Goal: Task Accomplishment & Management: Use online tool/utility

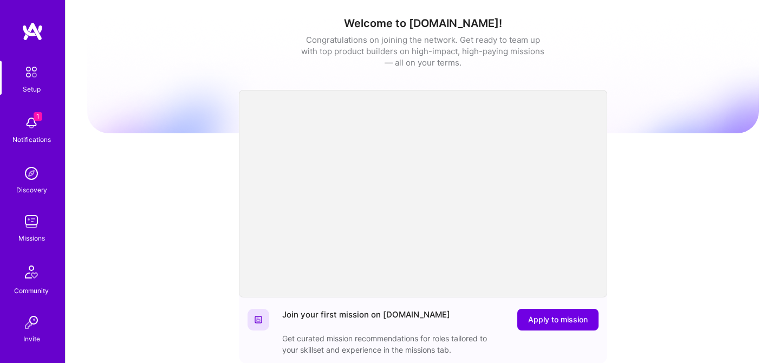
scroll to position [338, 0]
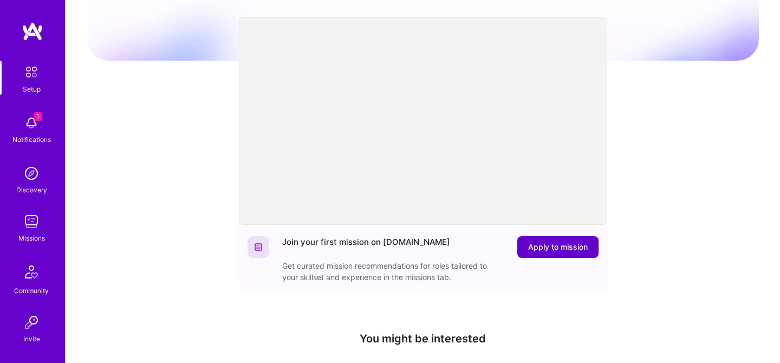
click at [542, 250] on span "Apply to mission" at bounding box center [558, 247] width 60 height 11
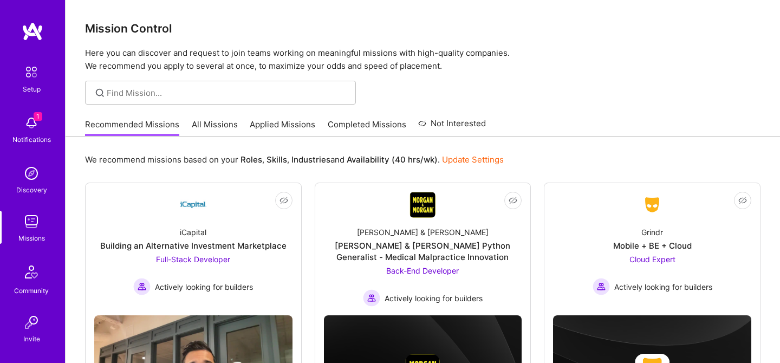
click at [381, 127] on link "Completed Missions" at bounding box center [367, 128] width 79 height 18
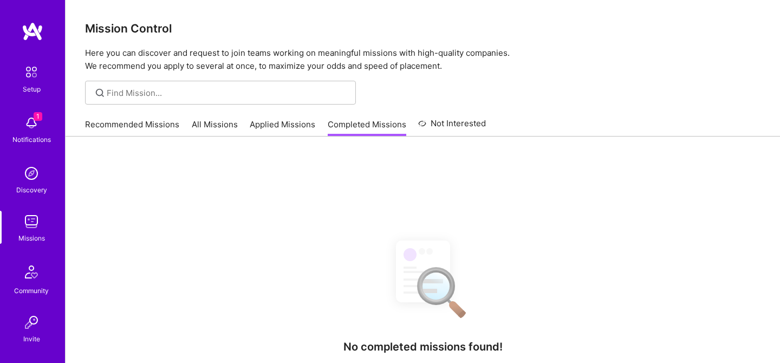
click at [211, 126] on link "All Missions" at bounding box center [215, 128] width 46 height 18
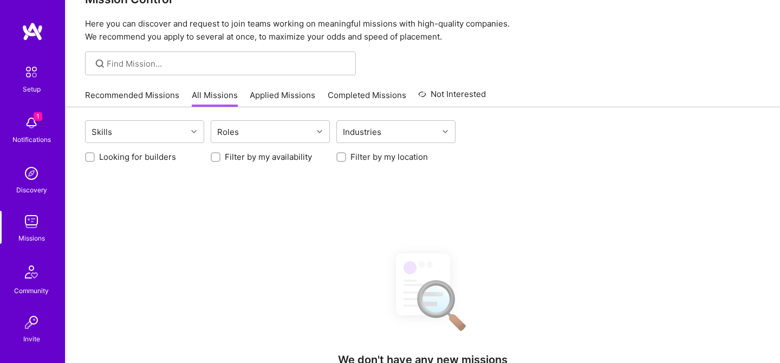
scroll to position [40, 0]
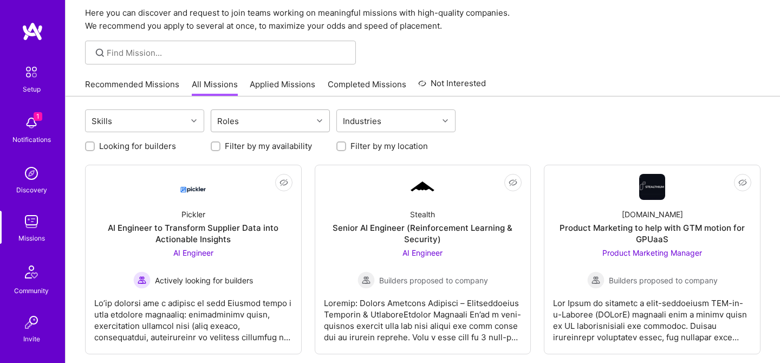
click at [317, 120] on icon at bounding box center [319, 120] width 5 height 5
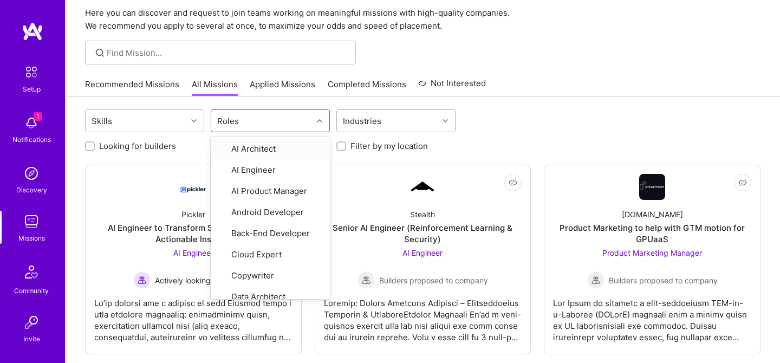
click at [419, 112] on div "Industries" at bounding box center [387, 121] width 101 height 22
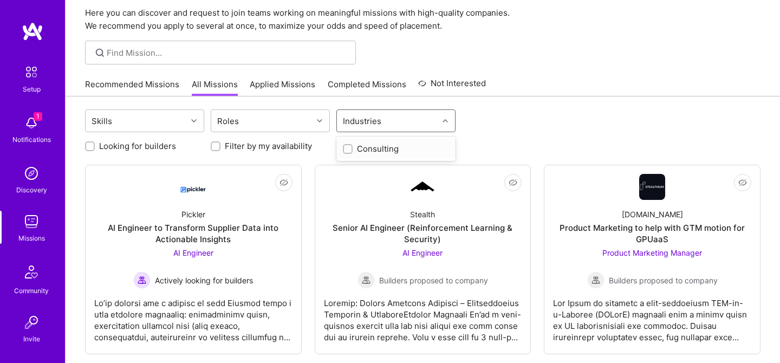
click at [348, 151] on input "checkbox" at bounding box center [349, 150] width 8 height 8
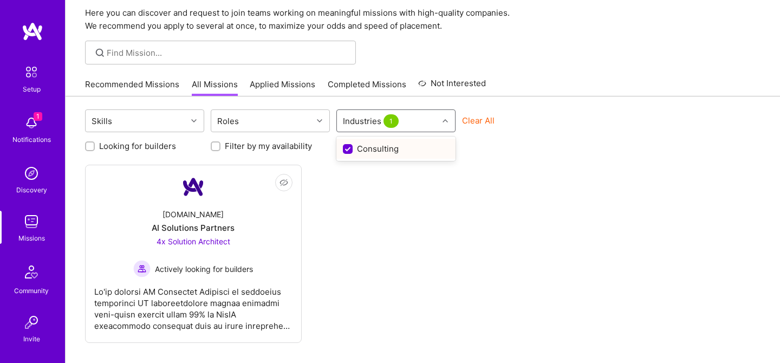
click at [348, 151] on input "checkbox" at bounding box center [349, 150] width 10 height 10
checkbox input "false"
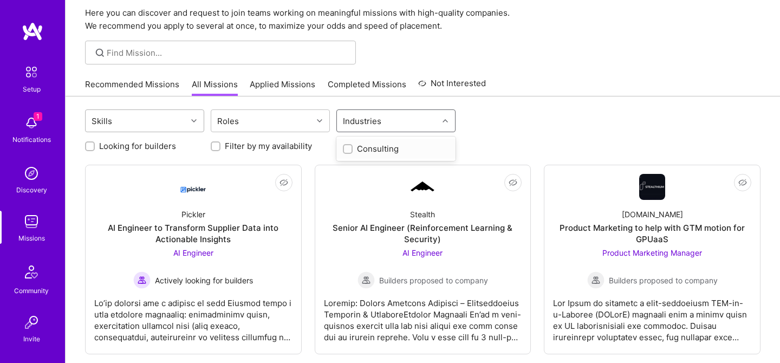
click at [179, 120] on div "Skills" at bounding box center [136, 121] width 101 height 22
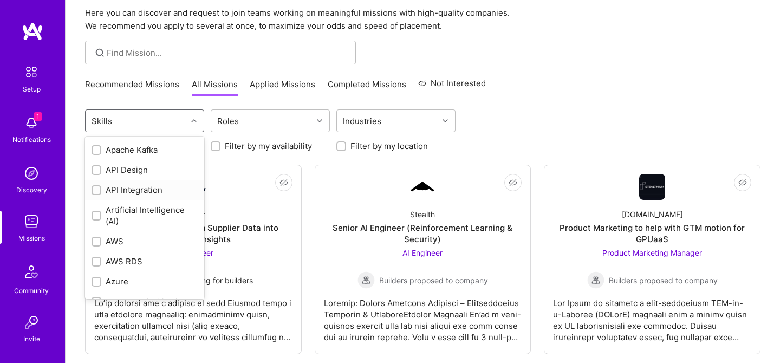
scroll to position [103, 0]
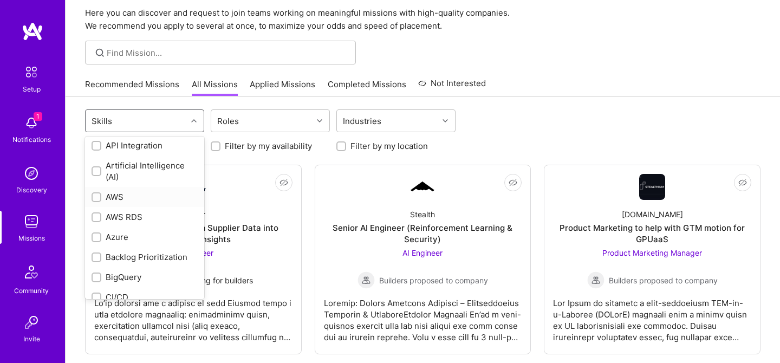
click at [95, 197] on input "checkbox" at bounding box center [98, 198] width 8 height 8
checkbox input "true"
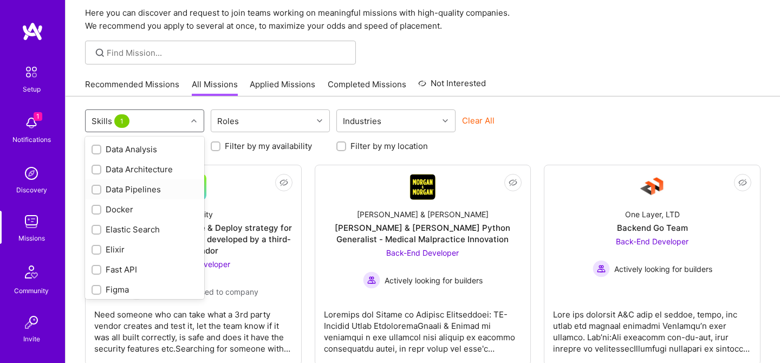
scroll to position [314, 0]
click at [136, 223] on div "Elastic Search" at bounding box center [145, 226] width 106 height 11
checkbox input "true"
click at [120, 229] on div "Fast API" at bounding box center [145, 229] width 106 height 11
checkbox input "true"
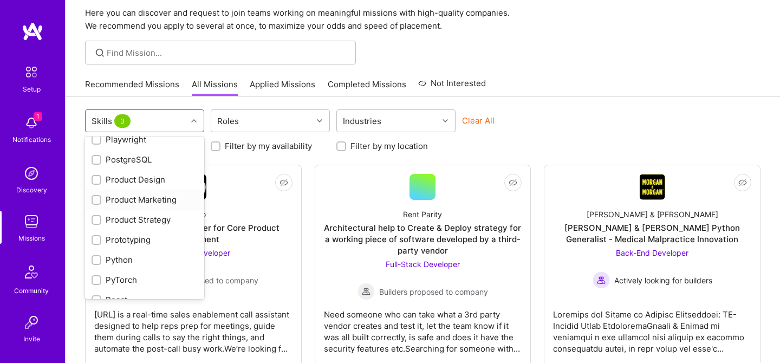
scroll to position [867, 0]
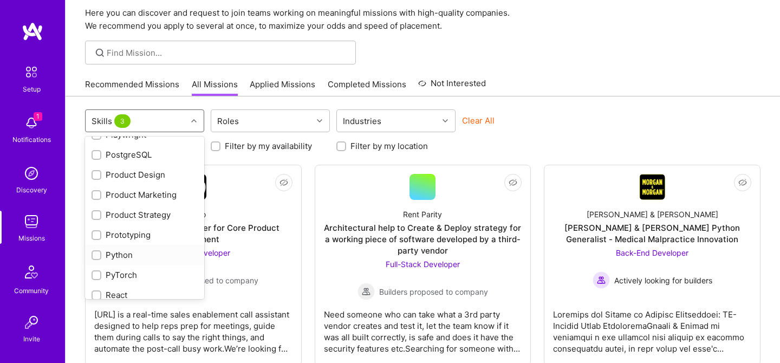
click at [124, 255] on div "Python" at bounding box center [145, 254] width 106 height 11
checkbox input "true"
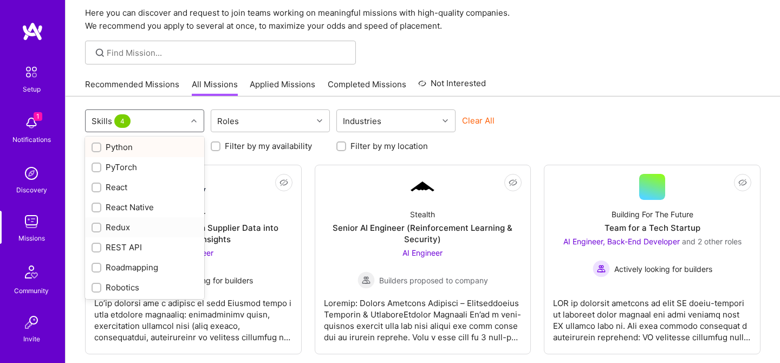
scroll to position [977, 0]
click at [122, 248] on div "REST API" at bounding box center [145, 244] width 106 height 11
checkbox input "true"
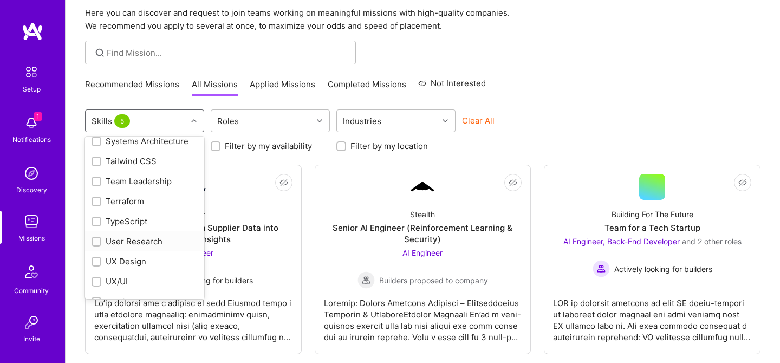
scroll to position [1287, 0]
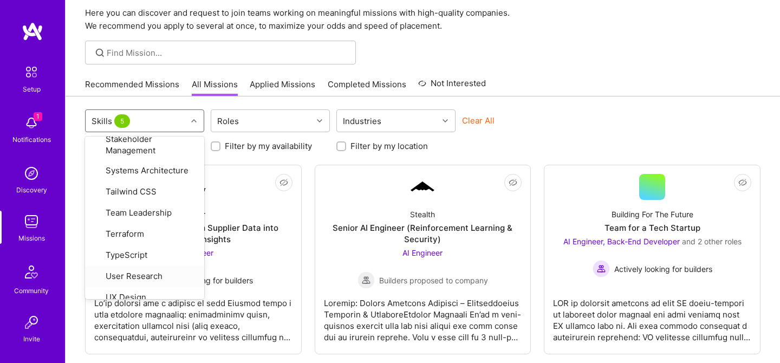
click at [545, 62] on div at bounding box center [423, 53] width 714 height 24
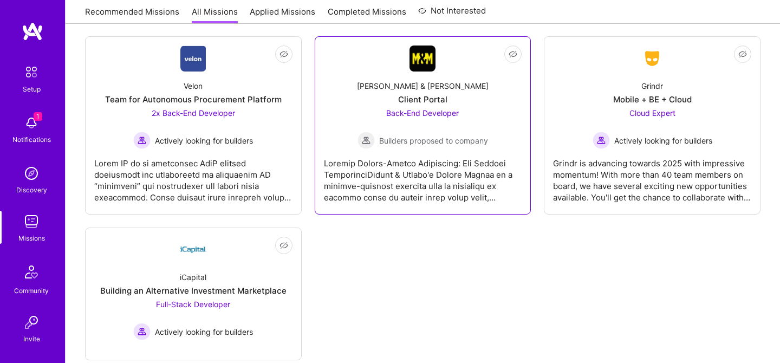
scroll to position [1013, 0]
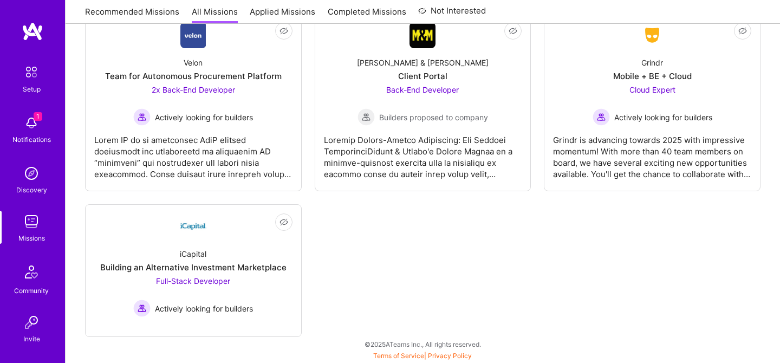
click at [31, 177] on img at bounding box center [32, 173] width 22 height 22
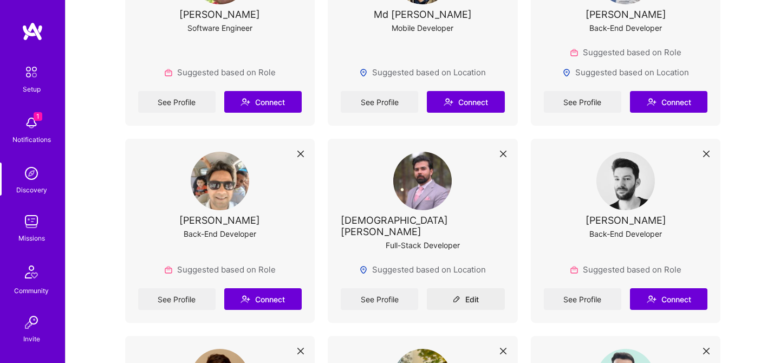
scroll to position [327, 0]
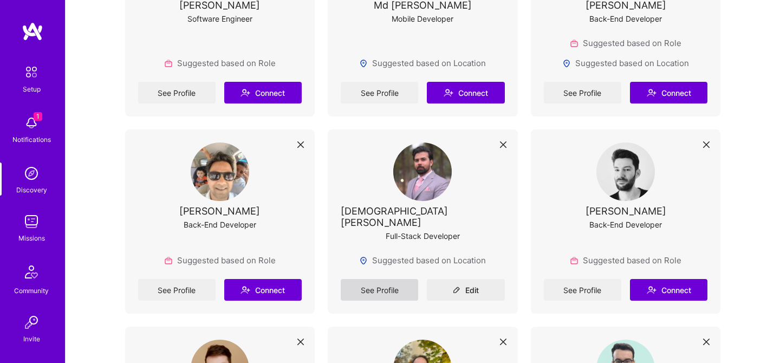
click at [382, 279] on link "See Profile" at bounding box center [379, 290] width 77 height 22
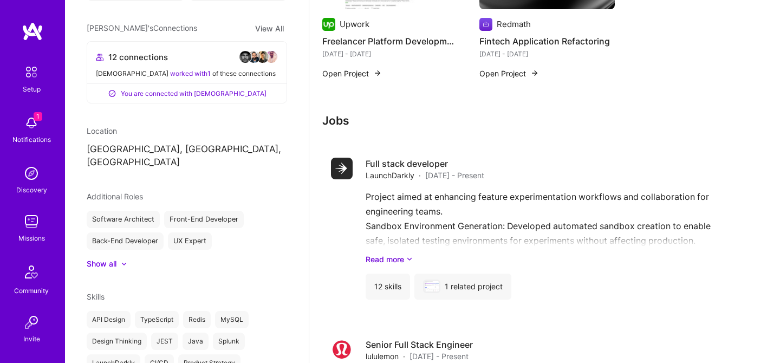
scroll to position [536, 0]
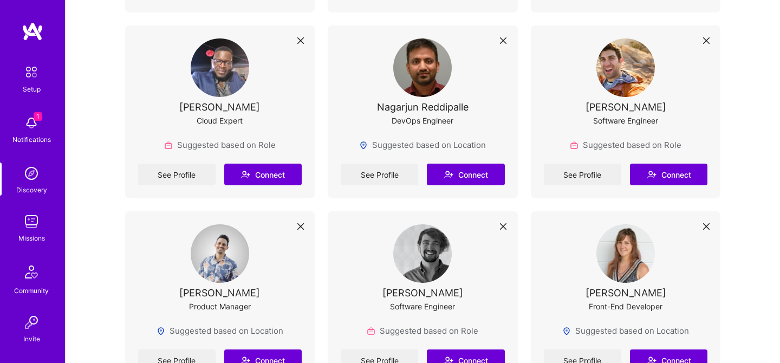
scroll to position [1890, 0]
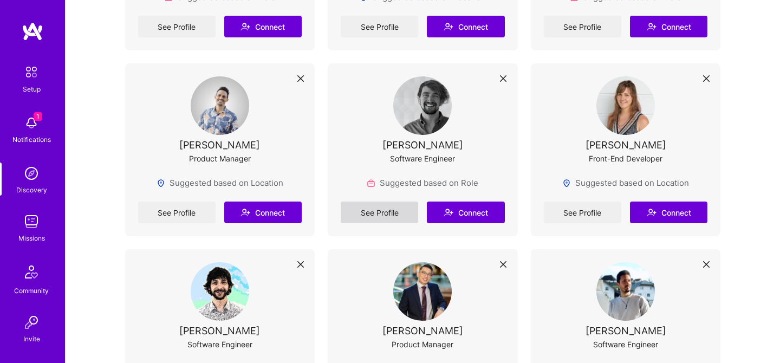
click at [367, 204] on link "See Profile" at bounding box center [379, 212] width 77 height 22
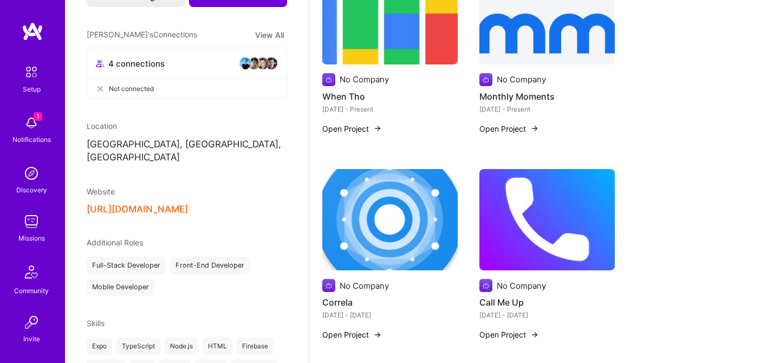
scroll to position [204, 0]
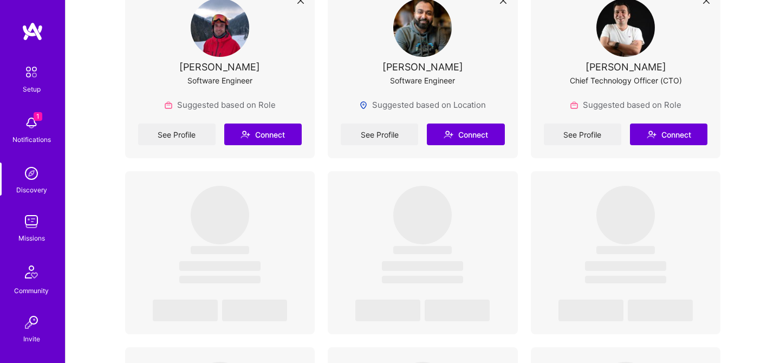
scroll to position [3937, 0]
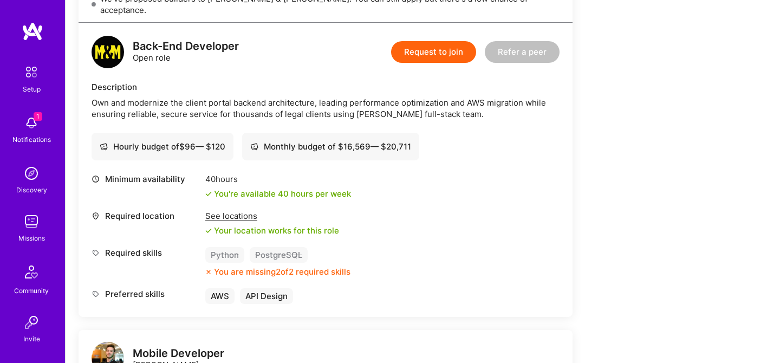
scroll to position [269, 0]
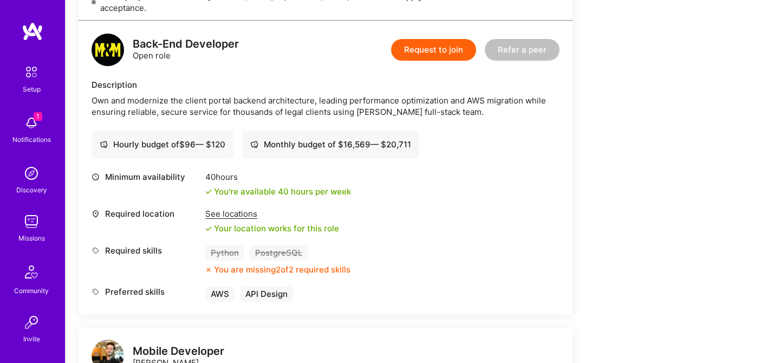
click at [241, 208] on div "See locations" at bounding box center [272, 213] width 134 height 11
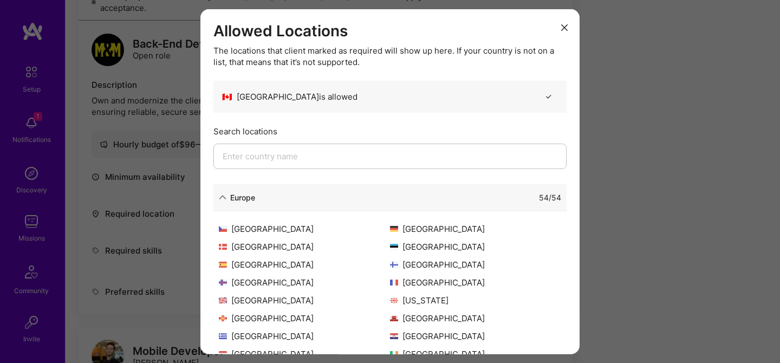
scroll to position [0, 0]
click at [222, 200] on div "Europe" at bounding box center [237, 196] width 36 height 11
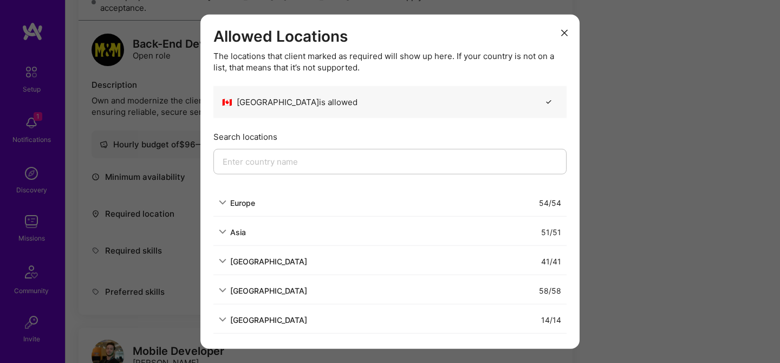
click at [224, 232] on icon "modal" at bounding box center [223, 232] width 8 height 8
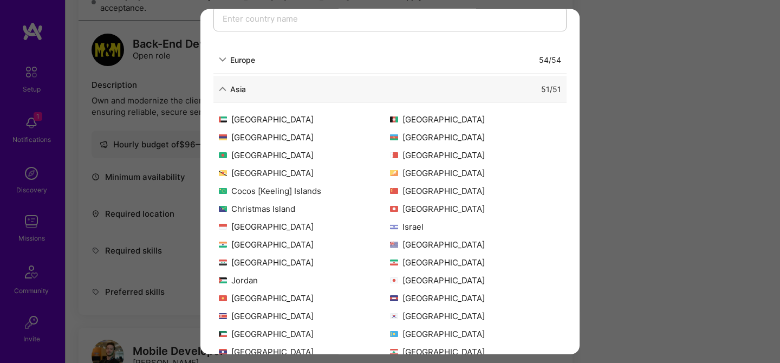
click at [225, 88] on icon "modal" at bounding box center [223, 89] width 8 height 8
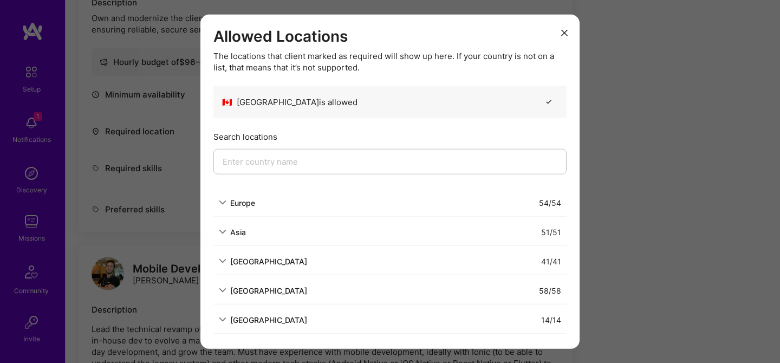
scroll to position [376, 0]
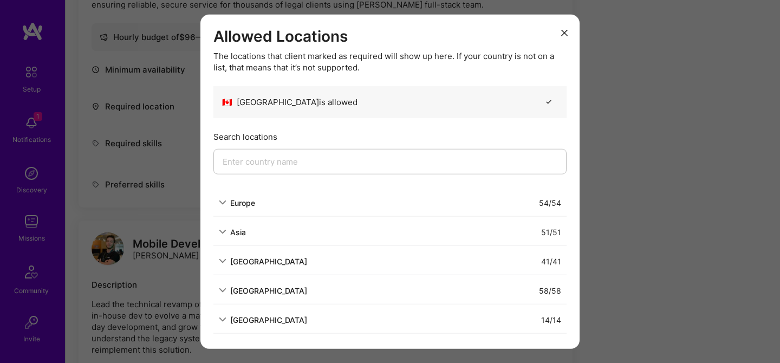
click at [562, 31] on icon "modal" at bounding box center [564, 32] width 6 height 6
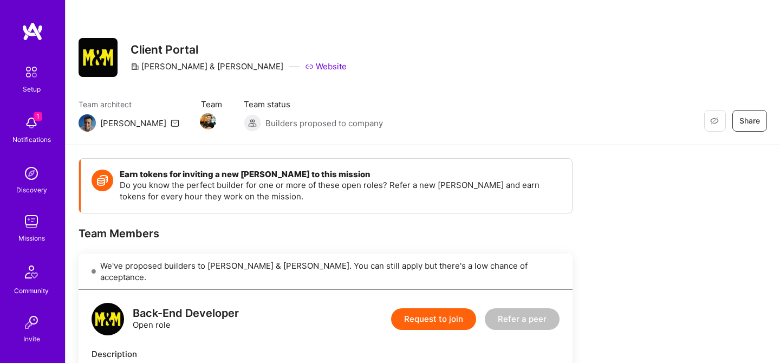
scroll to position [88, 0]
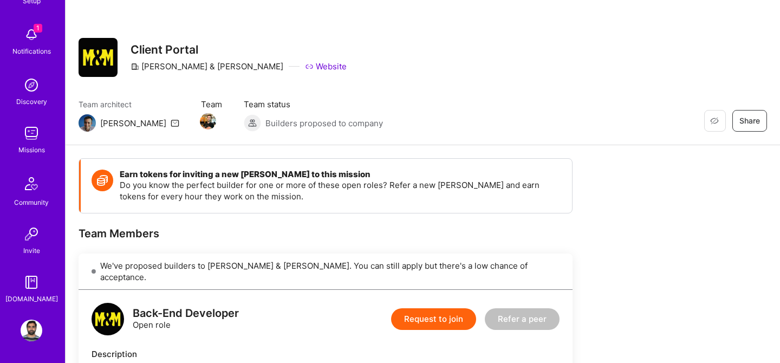
click at [30, 325] on img at bounding box center [32, 331] width 22 height 22
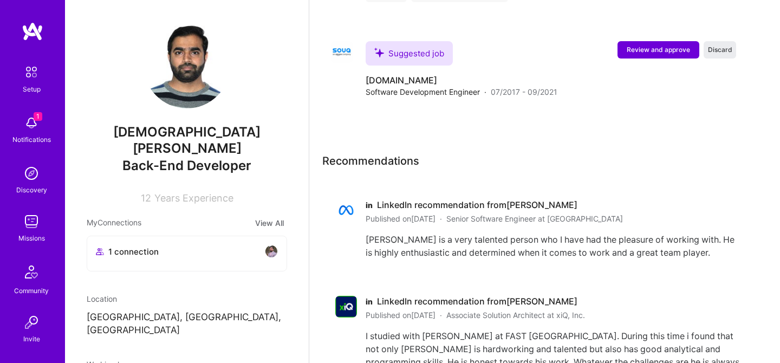
scroll to position [2392, 0]
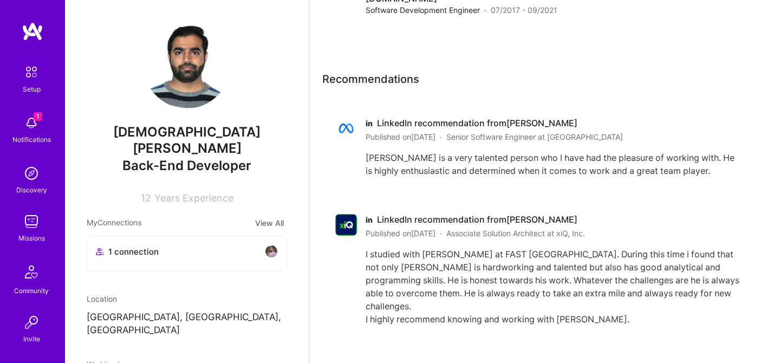
click at [28, 177] on img at bounding box center [32, 173] width 22 height 22
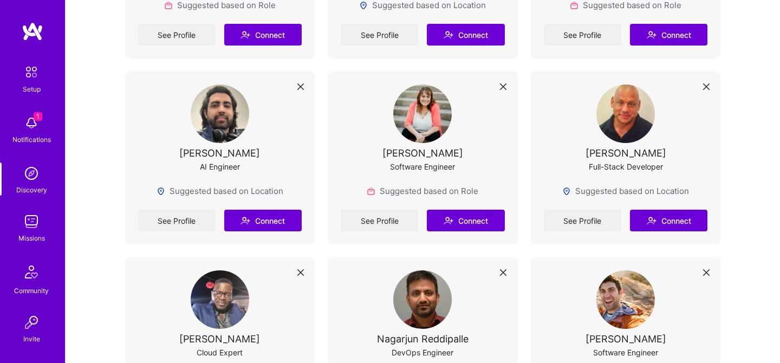
scroll to position [1309, 0]
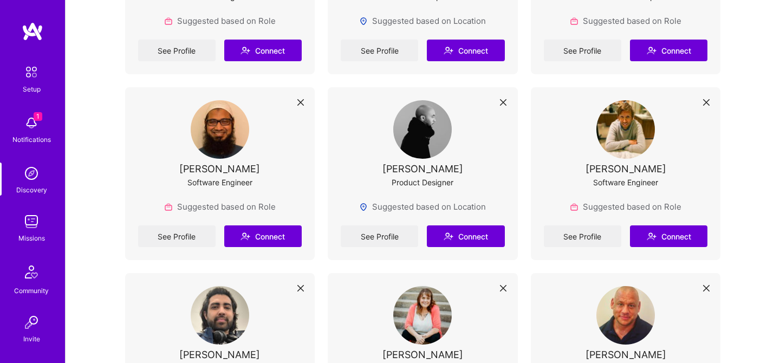
click at [32, 76] on img at bounding box center [31, 72] width 23 height 23
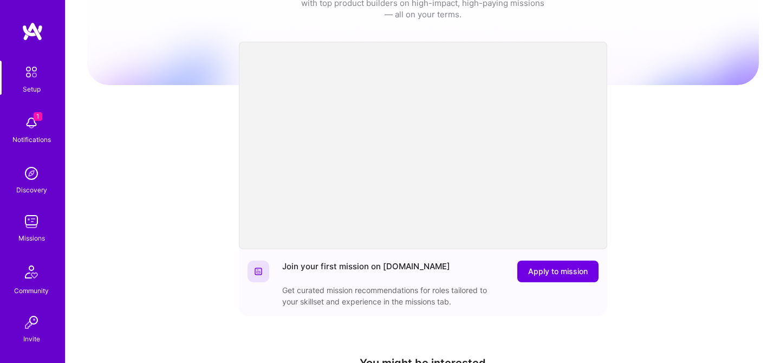
scroll to position [88, 0]
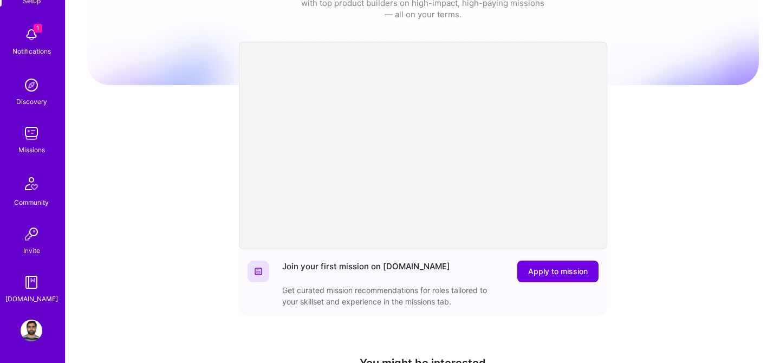
click at [30, 235] on img at bounding box center [32, 234] width 22 height 22
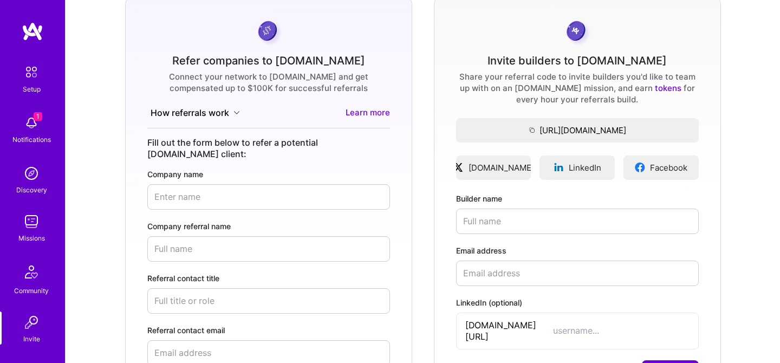
scroll to position [83, 0]
click at [575, 167] on span "LinkedIn" at bounding box center [585, 166] width 32 height 11
click at [614, 132] on span "Copy the URL to the clipboard" at bounding box center [577, 129] width 243 height 11
click at [612, 130] on span "Copy the URL to the clipboard" at bounding box center [577, 129] width 243 height 11
click at [496, 129] on span "Copy the URL to the clipboard" at bounding box center [577, 129] width 243 height 11
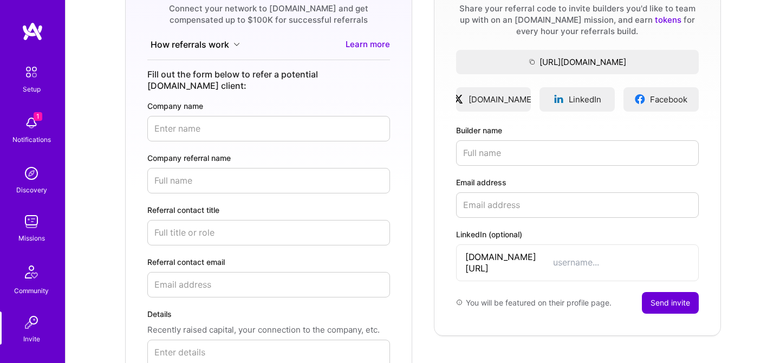
scroll to position [0, 0]
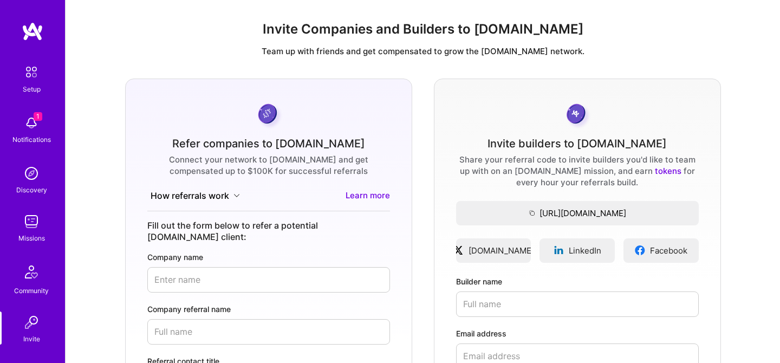
click at [27, 73] on img at bounding box center [31, 72] width 23 height 23
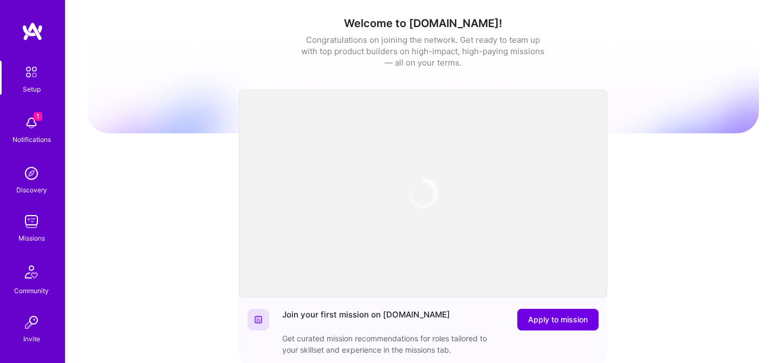
scroll to position [62, 0]
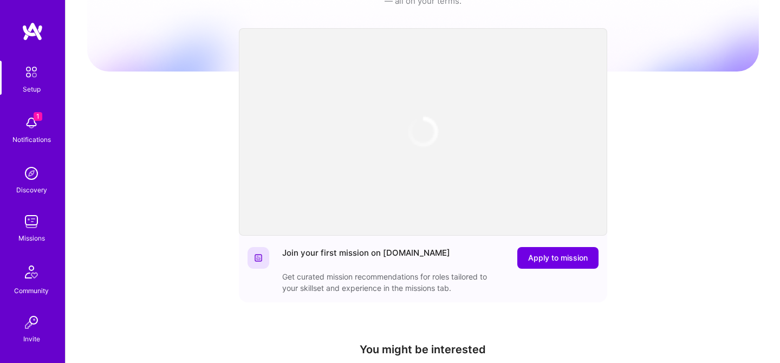
click at [34, 123] on img at bounding box center [32, 123] width 22 height 22
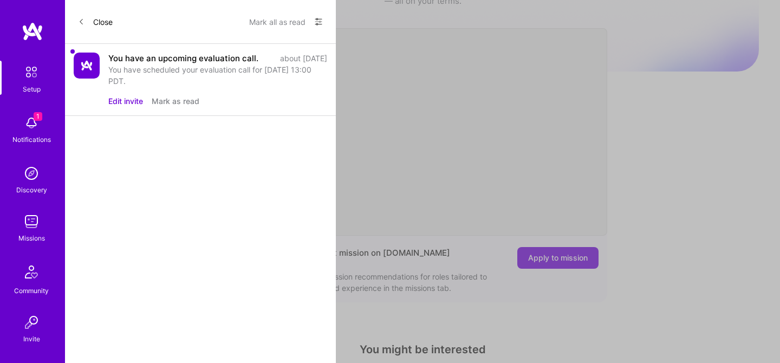
click at [175, 107] on button "Mark as read" at bounding box center [176, 100] width 48 height 11
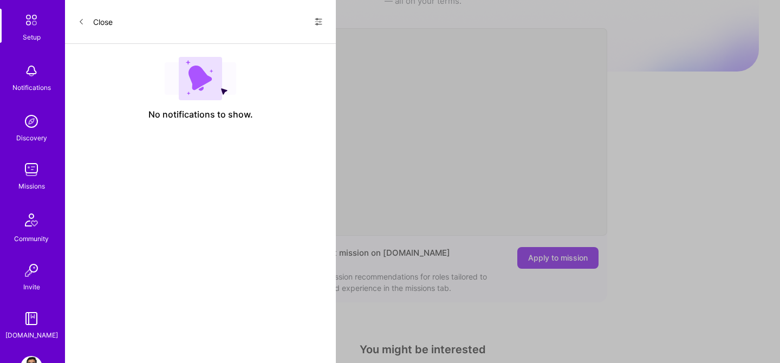
scroll to position [65, 0]
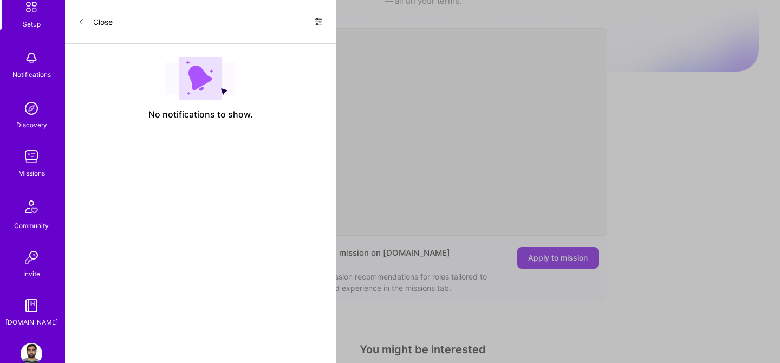
click at [30, 213] on img at bounding box center [31, 207] width 26 height 26
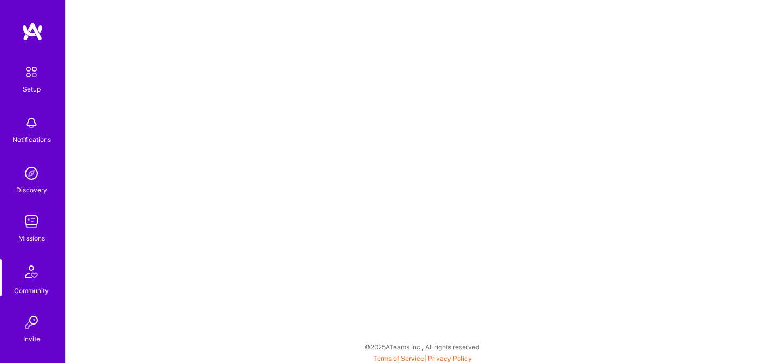
scroll to position [88, 0]
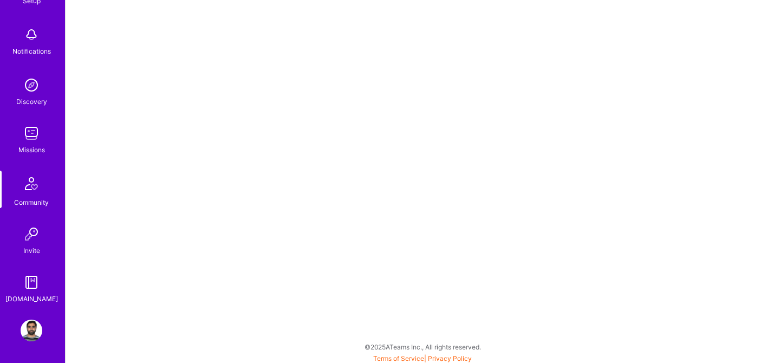
click at [35, 330] on img at bounding box center [32, 331] width 22 height 22
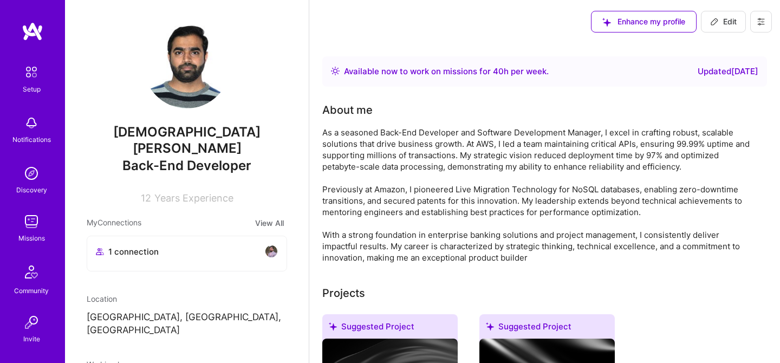
click at [271, 245] on img at bounding box center [271, 251] width 13 height 13
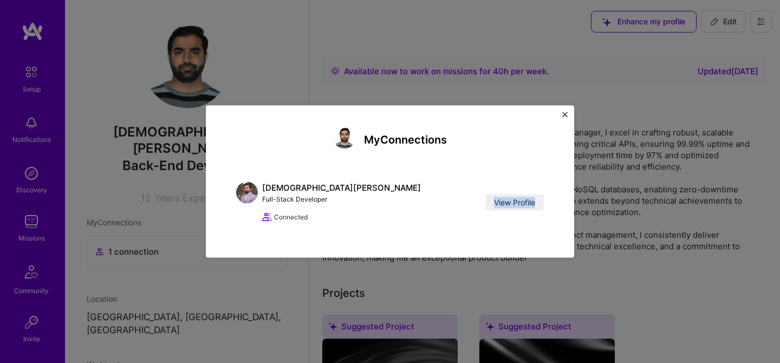
click at [565, 113] on img "Close" at bounding box center [564, 114] width 5 height 5
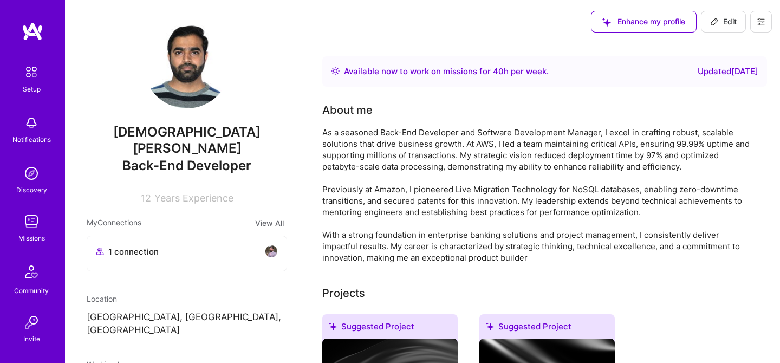
click at [28, 224] on img at bounding box center [32, 222] width 22 height 22
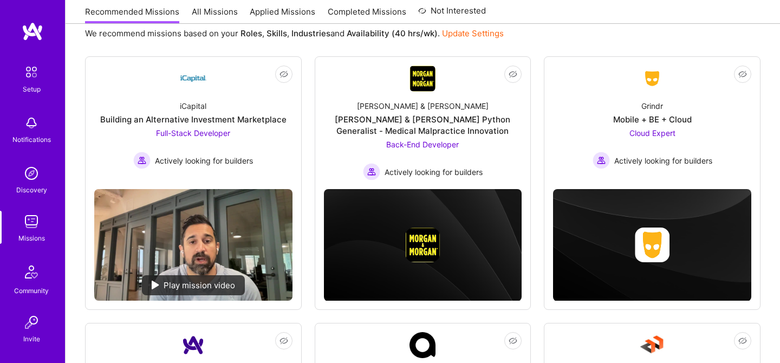
scroll to position [141, 0]
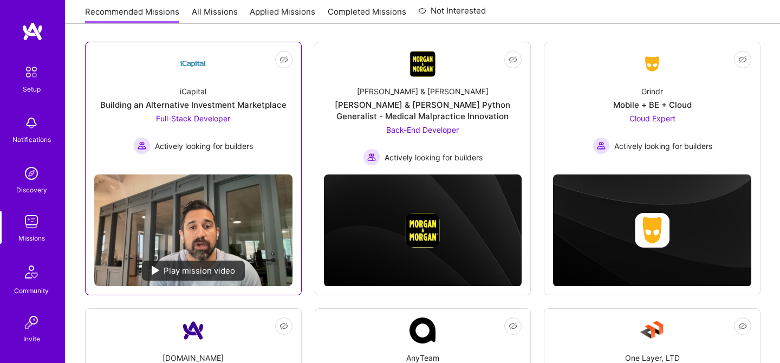
click at [155, 272] on img at bounding box center [156, 270] width 8 height 9
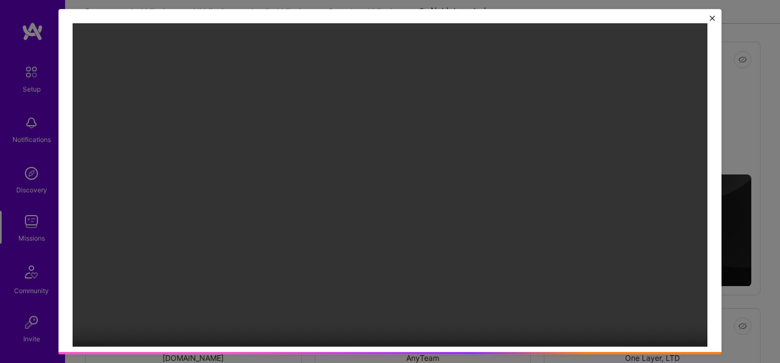
click at [710, 20] on img "Close" at bounding box center [711, 18] width 5 height 5
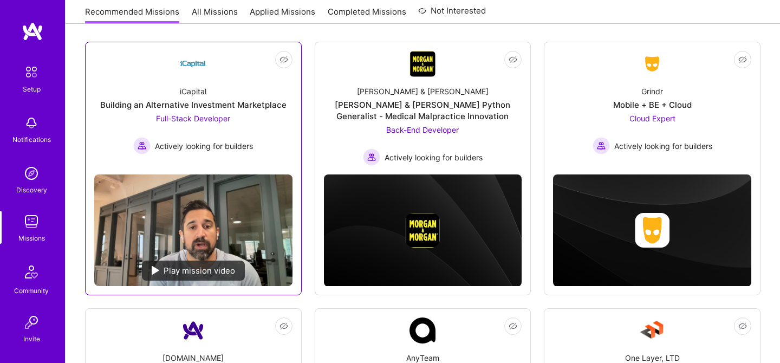
click at [256, 128] on div "iCapital Building an Alternative Investment Marketplace Full-Stack Developer Ac…" at bounding box center [193, 115] width 198 height 77
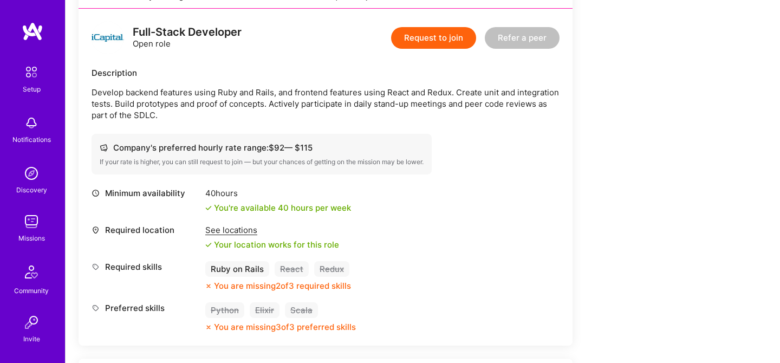
scroll to position [277, 0]
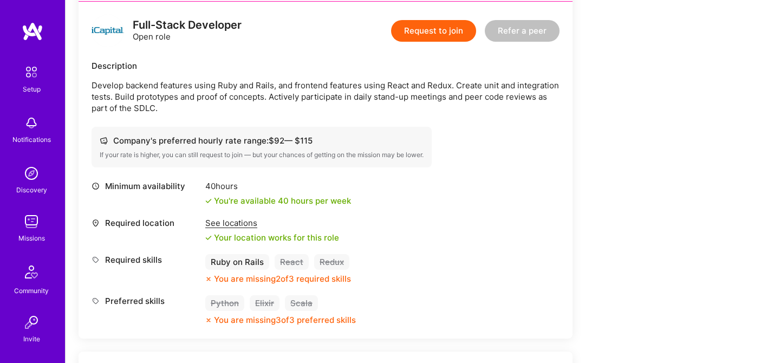
click at [226, 223] on div "See locations" at bounding box center [272, 222] width 134 height 11
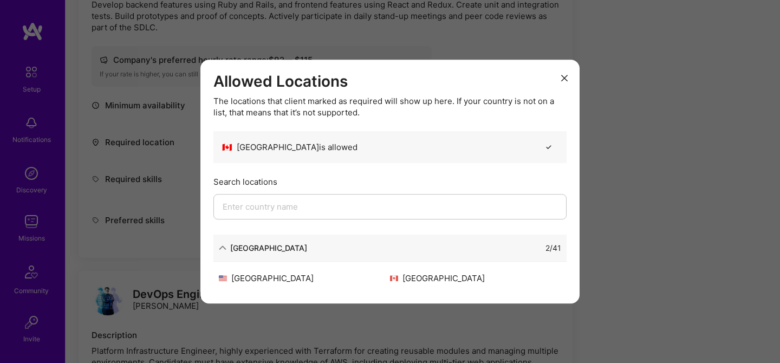
scroll to position [419, 0]
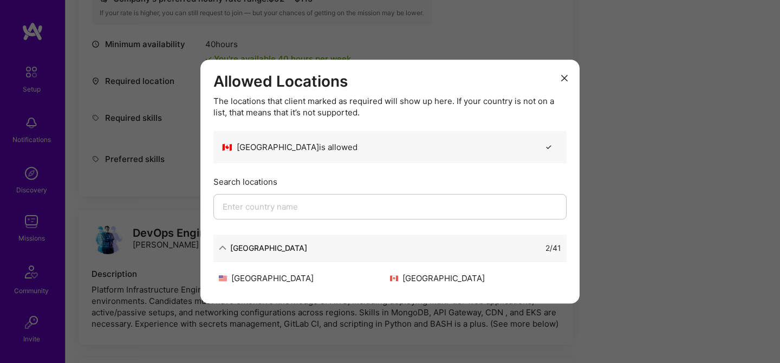
click at [223, 245] on icon "modal" at bounding box center [223, 248] width 8 height 8
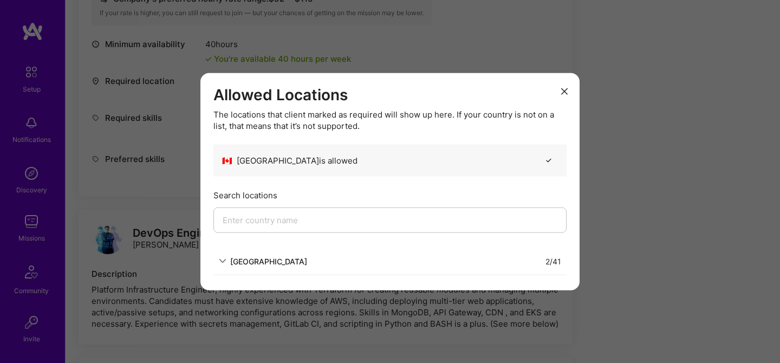
click at [225, 255] on div "North America" at bounding box center [263, 260] width 88 height 11
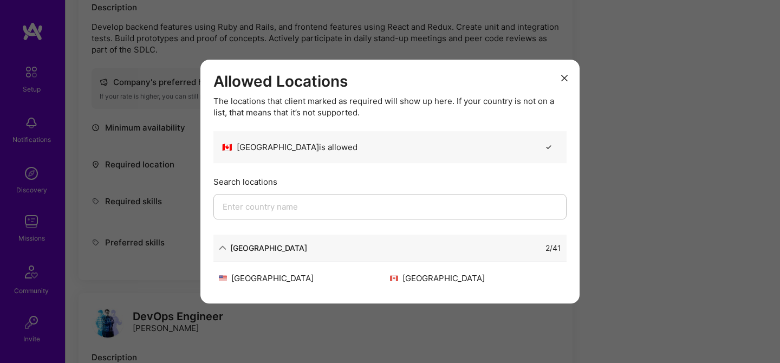
scroll to position [308, 0]
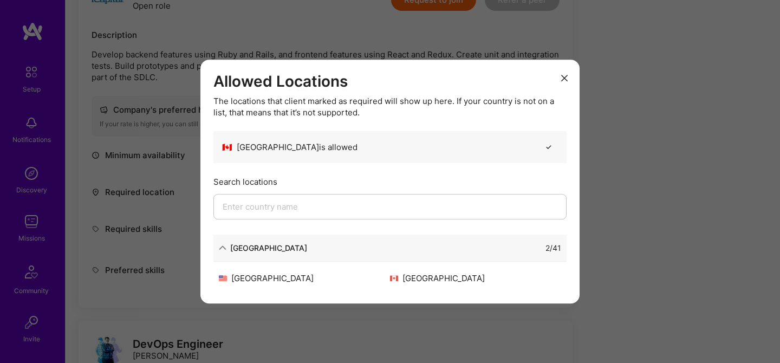
click at [566, 75] on icon "modal" at bounding box center [564, 78] width 6 height 6
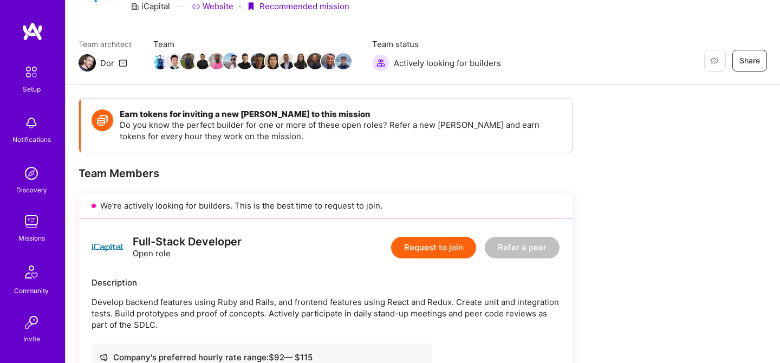
scroll to position [0, 0]
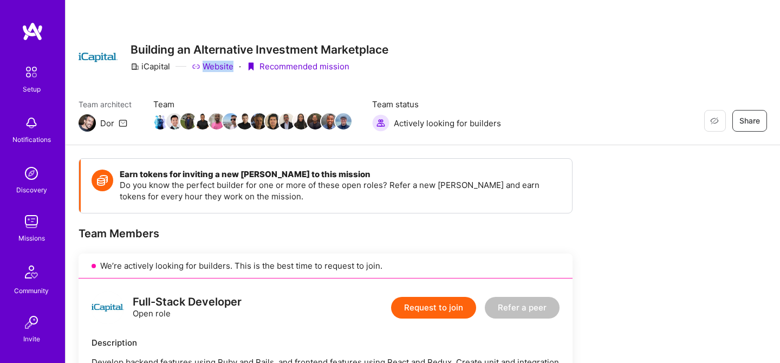
click at [30, 183] on img at bounding box center [32, 173] width 22 height 22
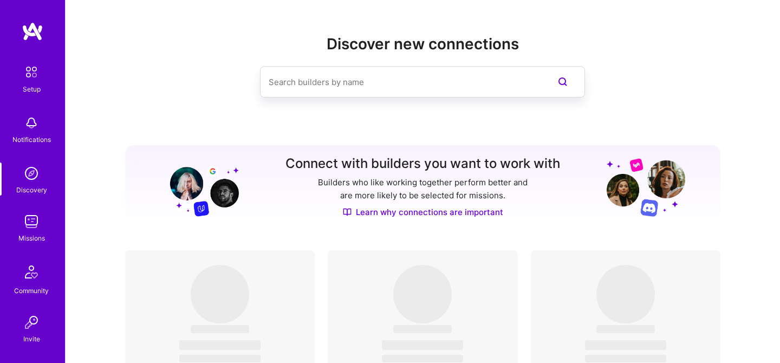
click at [32, 220] on img at bounding box center [32, 222] width 22 height 22
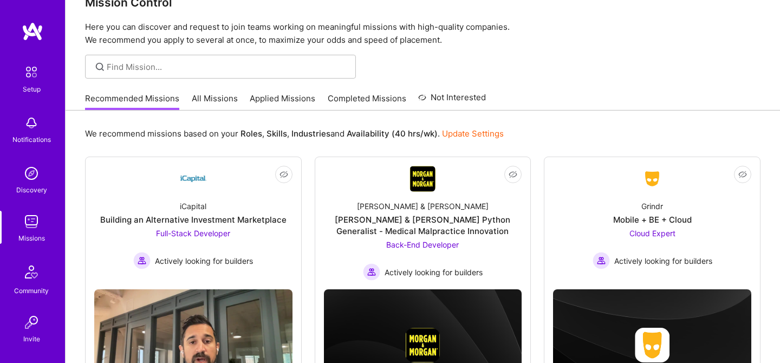
scroll to position [27, 0]
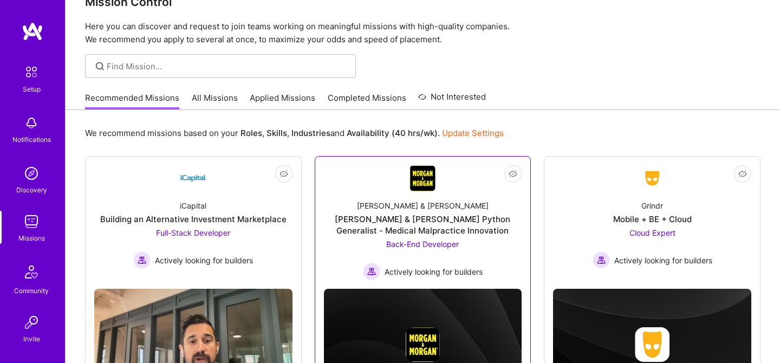
click at [420, 184] on img at bounding box center [422, 178] width 26 height 26
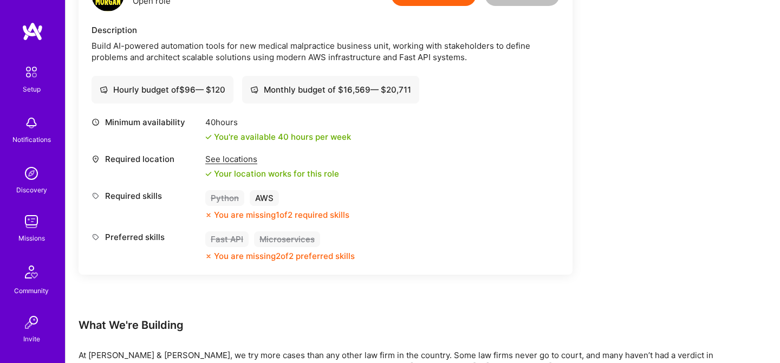
scroll to position [314, 0]
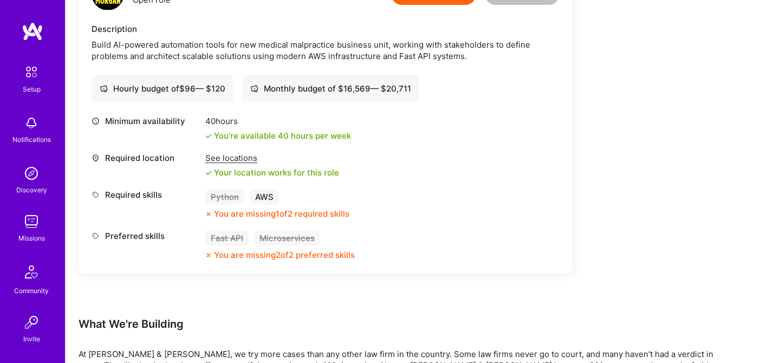
click at [242, 160] on div "See locations" at bounding box center [272, 157] width 134 height 11
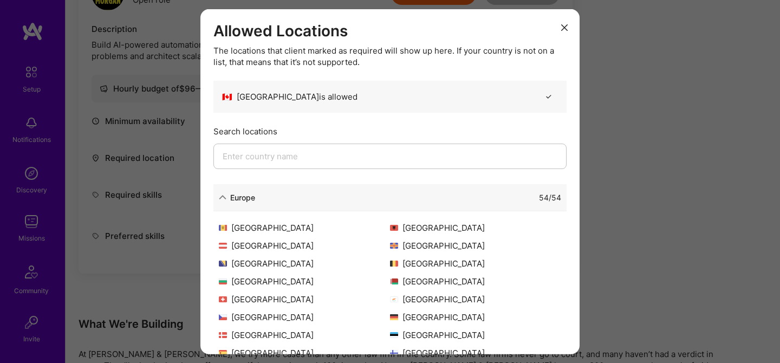
click at [297, 202] on div "54 / 54" at bounding box center [408, 196] width 306 height 11
click at [226, 199] on icon "modal" at bounding box center [223, 197] width 8 height 8
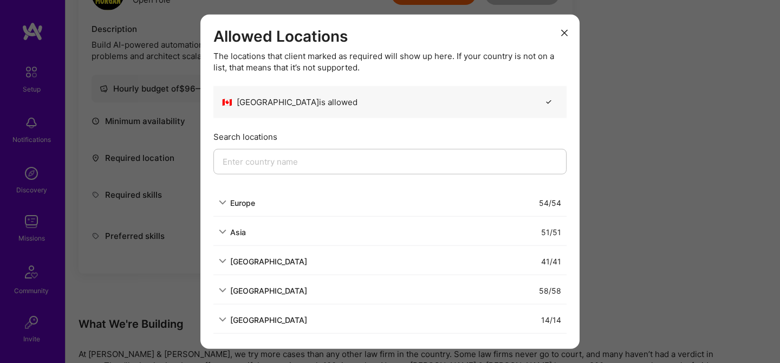
click at [225, 230] on icon "modal" at bounding box center [223, 232] width 8 height 8
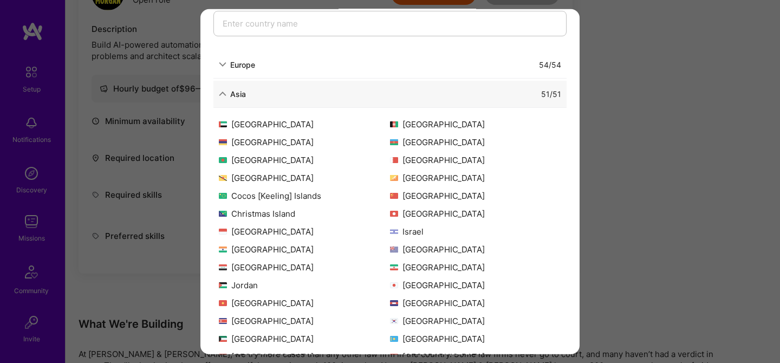
scroll to position [53, 0]
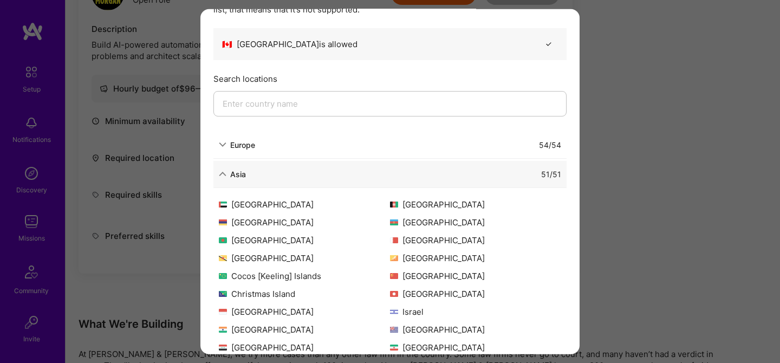
click at [222, 172] on icon "modal" at bounding box center [223, 174] width 8 height 8
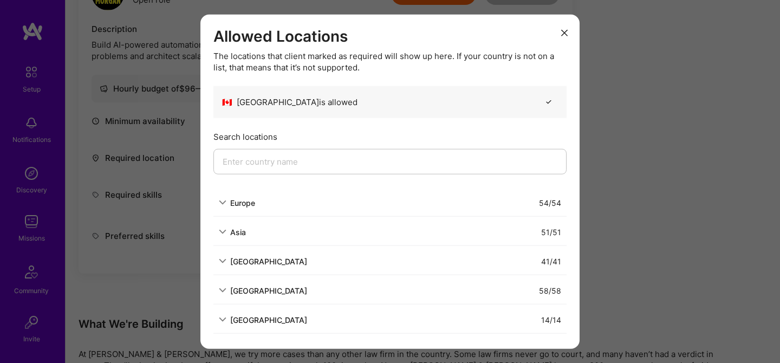
click at [564, 29] on icon "modal" at bounding box center [564, 32] width 6 height 6
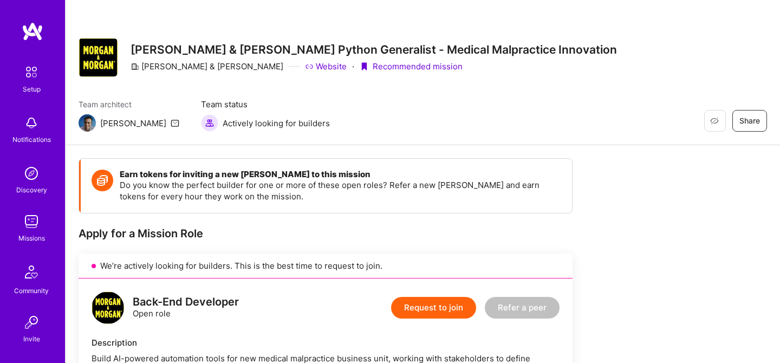
click at [26, 175] on img at bounding box center [32, 173] width 22 height 22
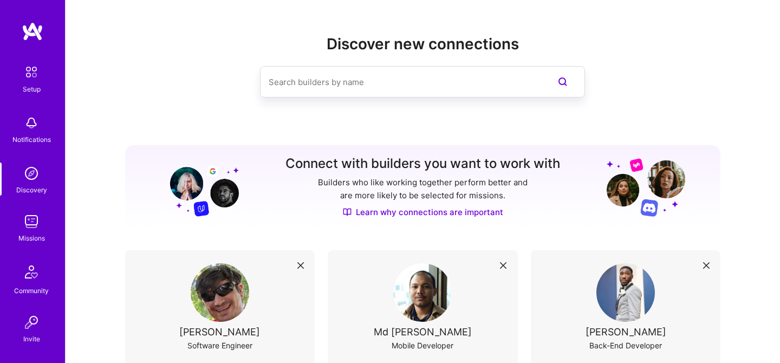
click at [30, 225] on img at bounding box center [32, 222] width 22 height 22
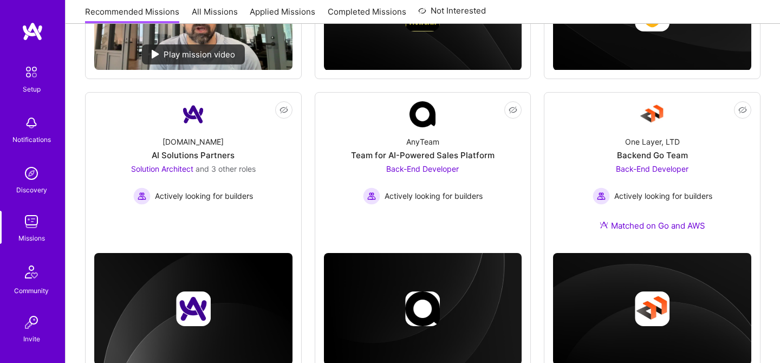
scroll to position [357, 0]
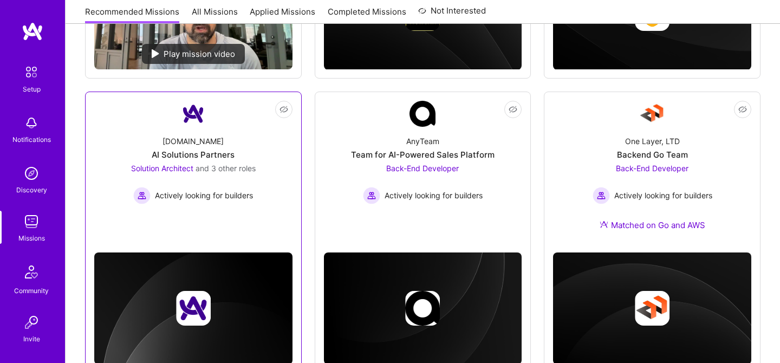
click at [272, 222] on link "Not Interested A.Team AI Solutions Partners Solution Architect and 3 other role…" at bounding box center [193, 164] width 198 height 127
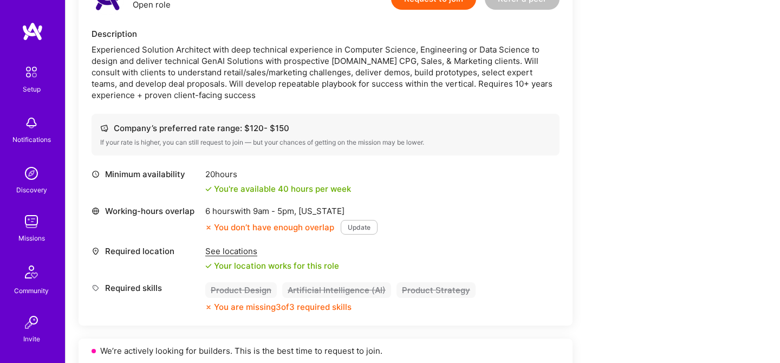
scroll to position [316, 0]
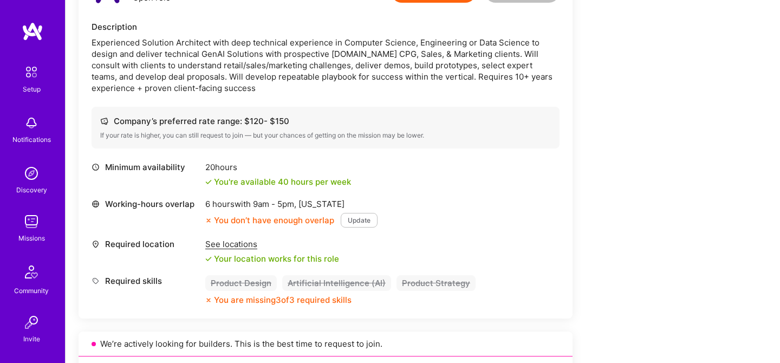
click at [230, 247] on div "See locations" at bounding box center [272, 243] width 134 height 11
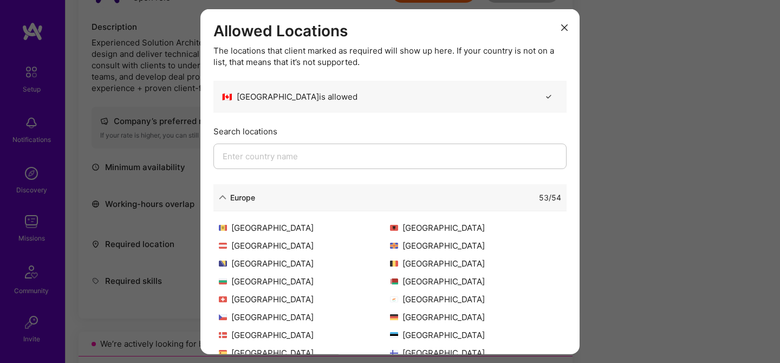
click at [226, 201] on div "Europe" at bounding box center [237, 196] width 36 height 11
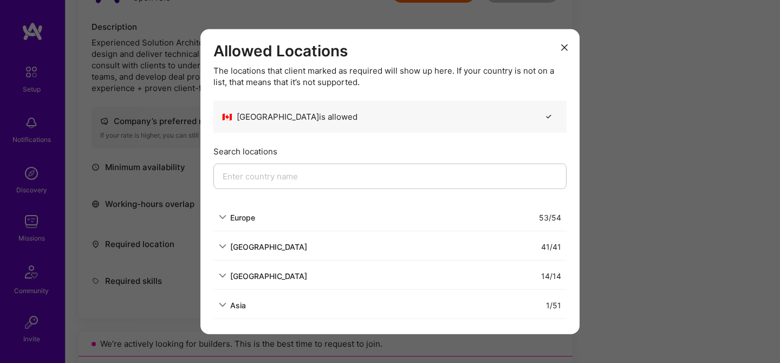
click at [226, 304] on icon "modal" at bounding box center [223, 305] width 8 height 8
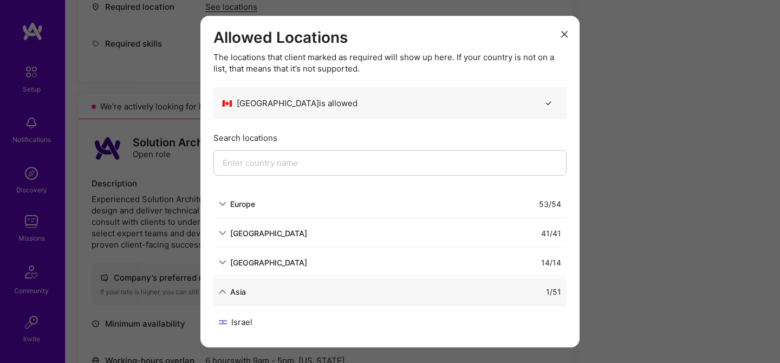
scroll to position [557, 0]
click at [223, 291] on icon "modal" at bounding box center [223, 292] width 8 height 8
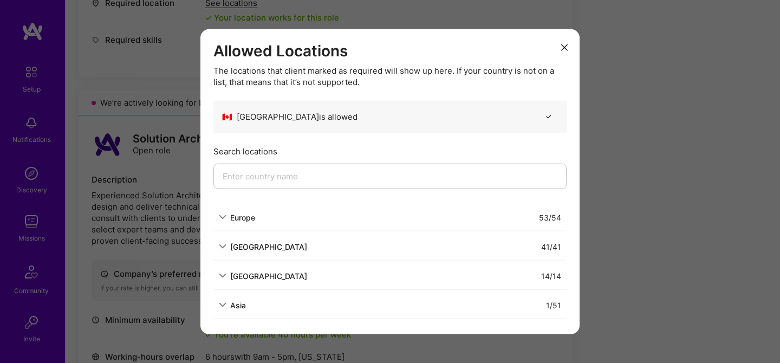
click at [224, 275] on icon "modal" at bounding box center [223, 276] width 8 height 8
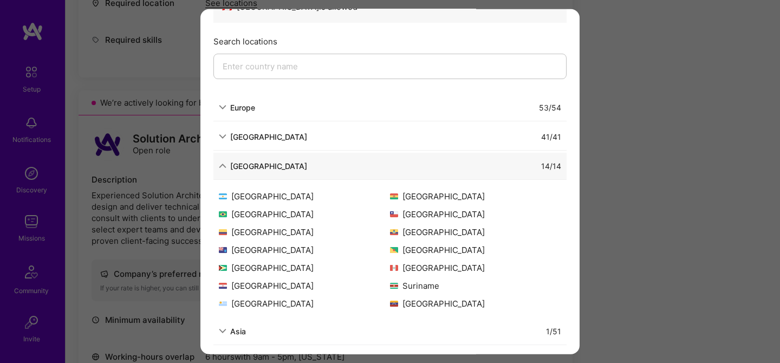
scroll to position [96, 0]
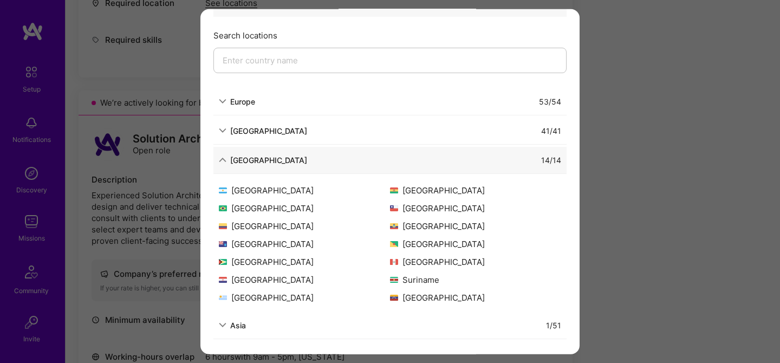
click at [222, 133] on icon "modal" at bounding box center [223, 131] width 8 height 8
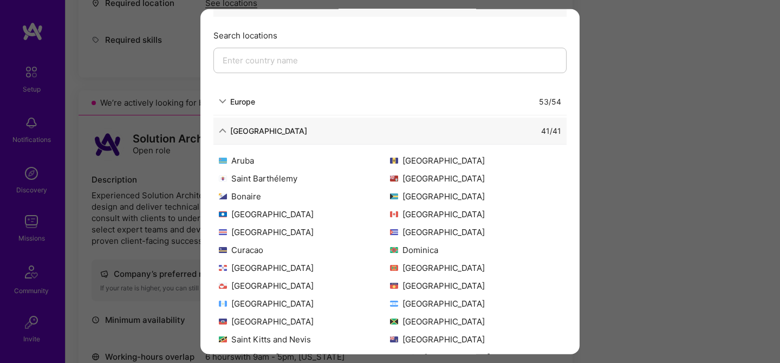
scroll to position [22, 0]
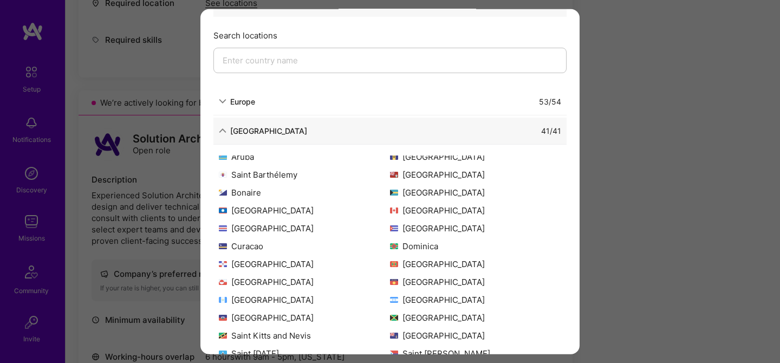
click at [223, 100] on icon "modal" at bounding box center [223, 101] width 8 height 8
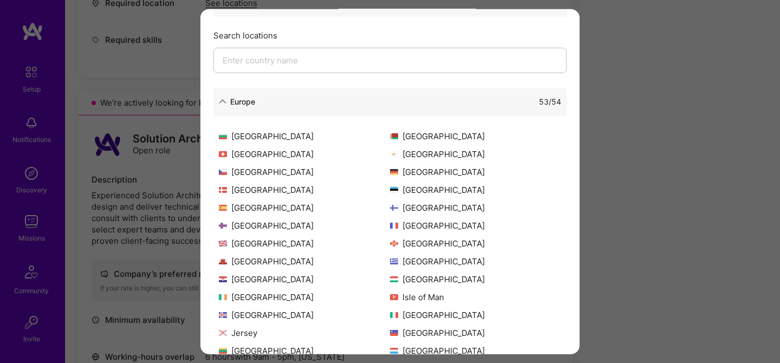
scroll to position [0, 0]
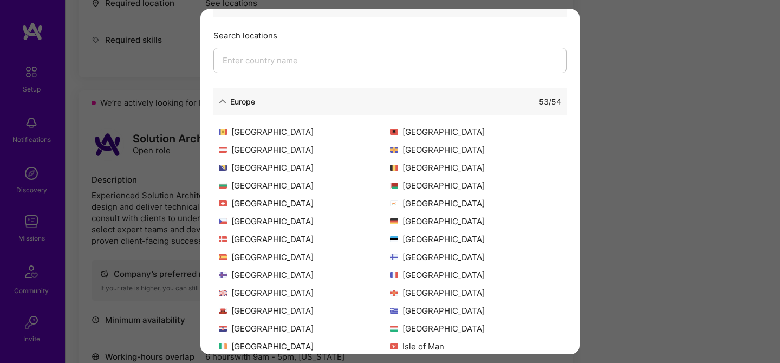
click at [663, 134] on div "Allowed Locations The locations that client marked as required will show up her…" at bounding box center [390, 181] width 780 height 363
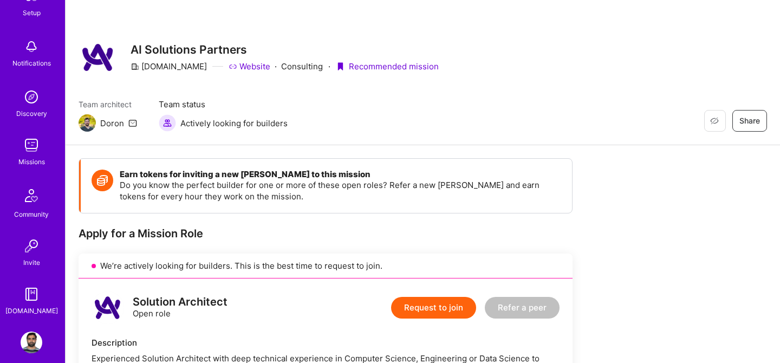
scroll to position [88, 0]
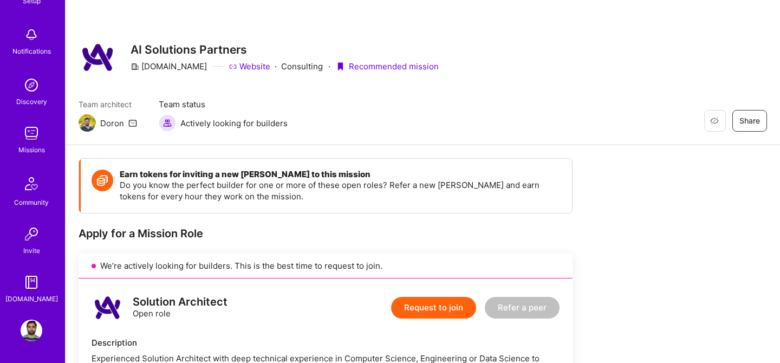
click at [31, 135] on img at bounding box center [32, 133] width 22 height 22
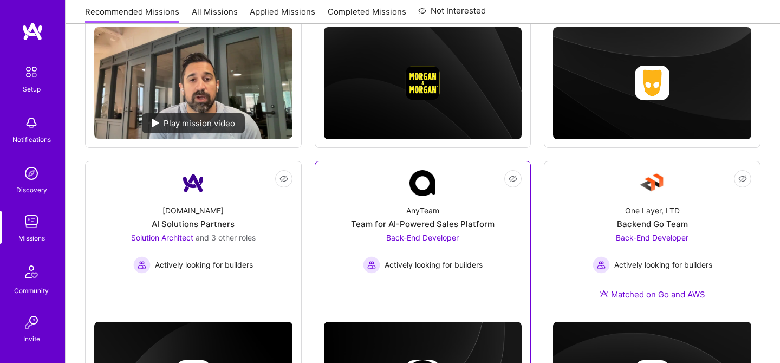
scroll to position [327, 0]
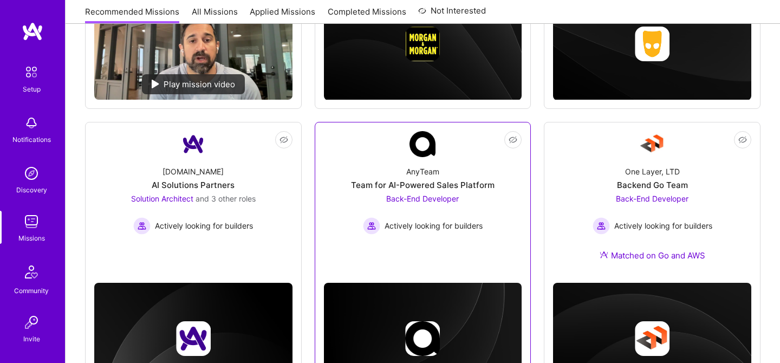
click at [443, 172] on div "AnyTeam Team for AI-Powered Sales Platform Back-End Developer Actively looking …" at bounding box center [423, 195] width 198 height 77
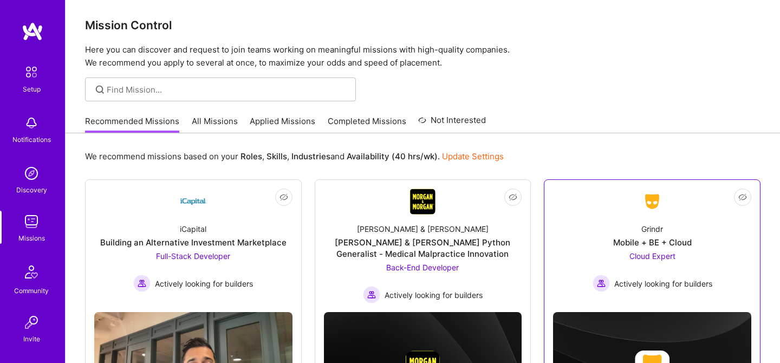
scroll to position [171, 0]
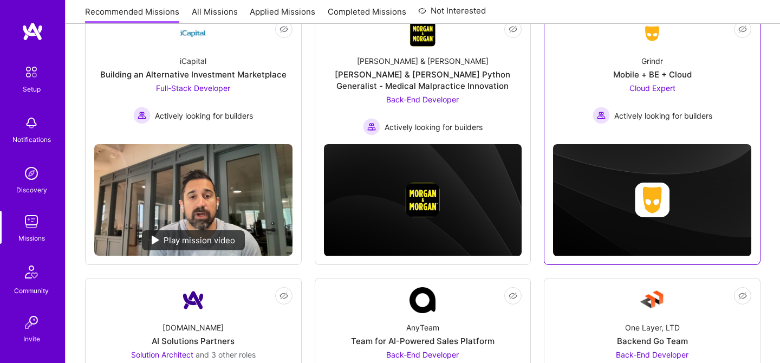
click at [647, 138] on div "Not Interested Grindr Mobile + BE + Cloud Cloud Expert Actively looking for bui…" at bounding box center [652, 137] width 217 height 253
click at [655, 40] on img at bounding box center [652, 33] width 26 height 19
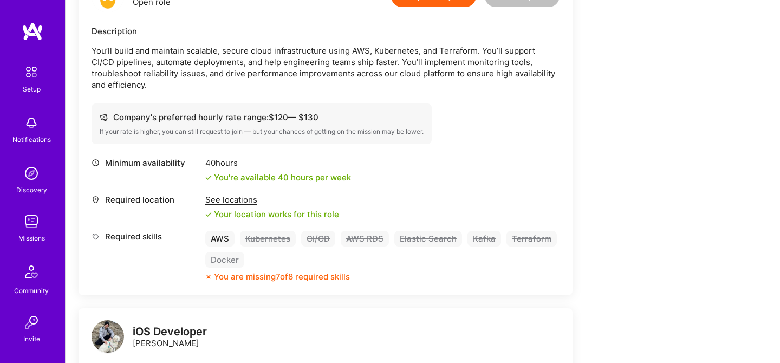
scroll to position [340, 0]
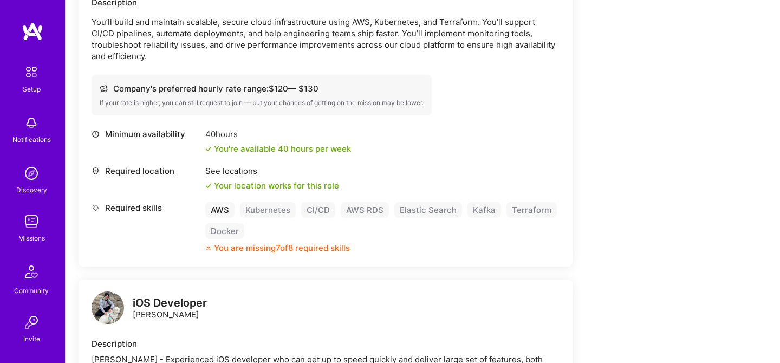
click at [233, 165] on div "See locations" at bounding box center [272, 170] width 134 height 11
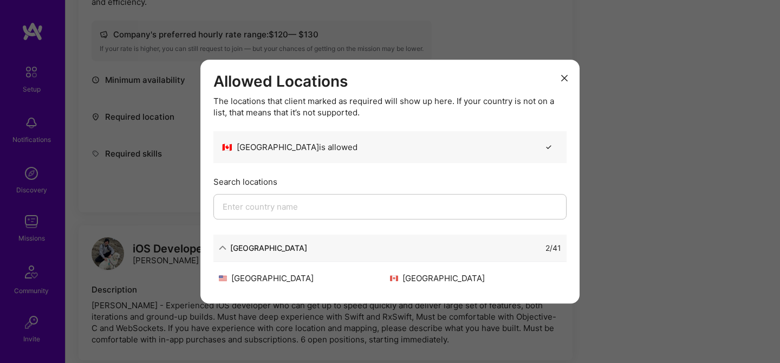
scroll to position [420, 0]
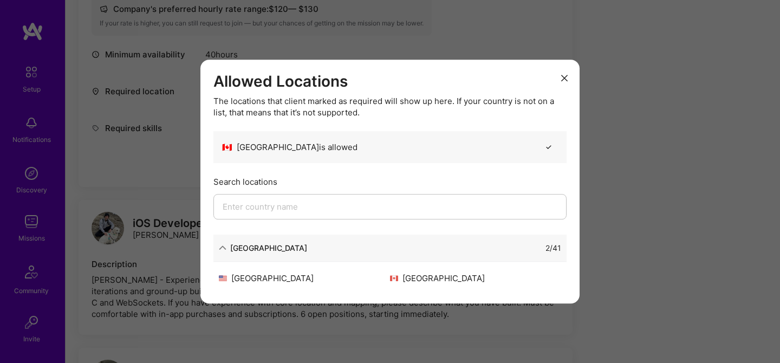
click at [565, 77] on icon "modal" at bounding box center [564, 78] width 6 height 6
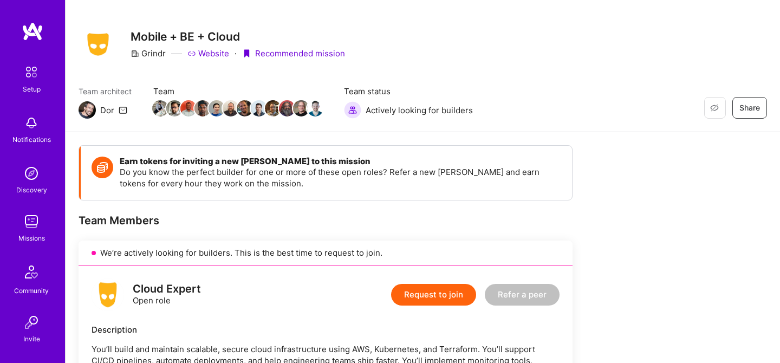
scroll to position [16, 0]
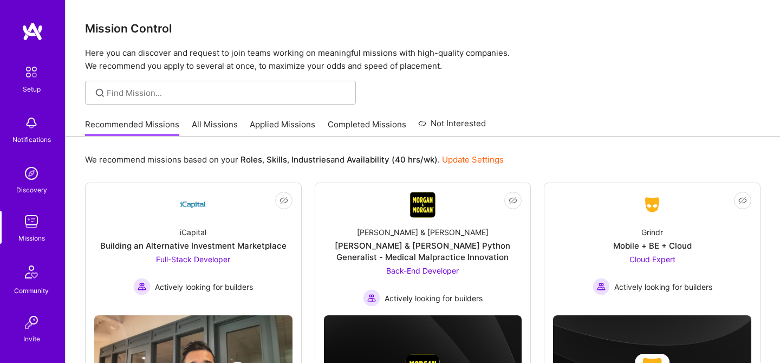
click at [219, 119] on link "All Missions" at bounding box center [215, 128] width 46 height 18
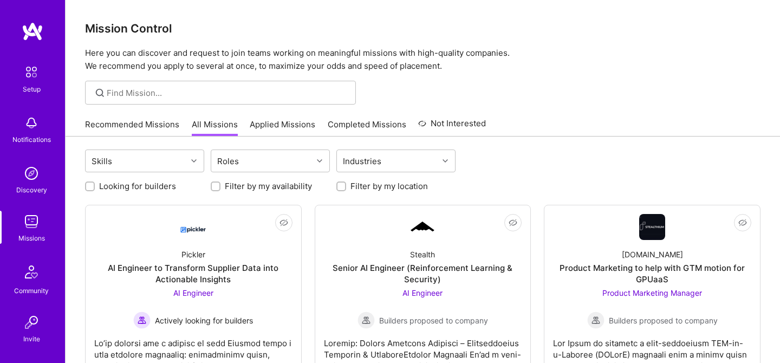
click at [146, 187] on label "Looking for builders" at bounding box center [137, 185] width 77 height 11
click at [95, 187] on input "Looking for builders" at bounding box center [91, 187] width 8 height 8
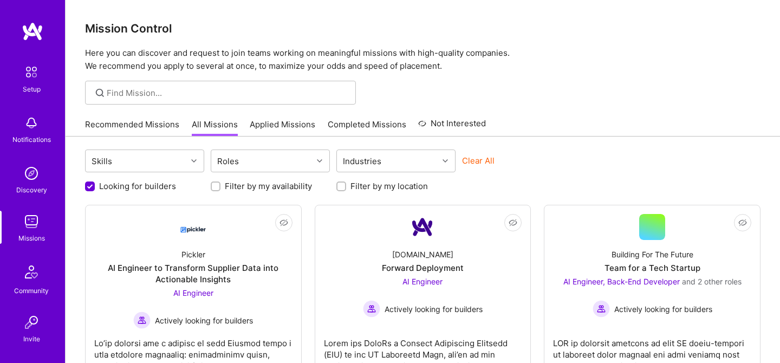
click at [146, 187] on label "Looking for builders" at bounding box center [137, 185] width 77 height 11
click at [96, 187] on input "Looking for builders" at bounding box center [91, 187] width 10 height 10
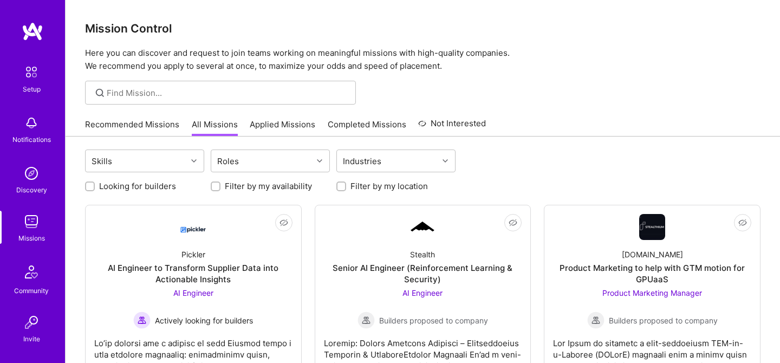
scroll to position [1, 0]
click at [146, 187] on label "Looking for builders" at bounding box center [137, 185] width 77 height 11
click at [95, 187] on input "Looking for builders" at bounding box center [91, 187] width 8 height 8
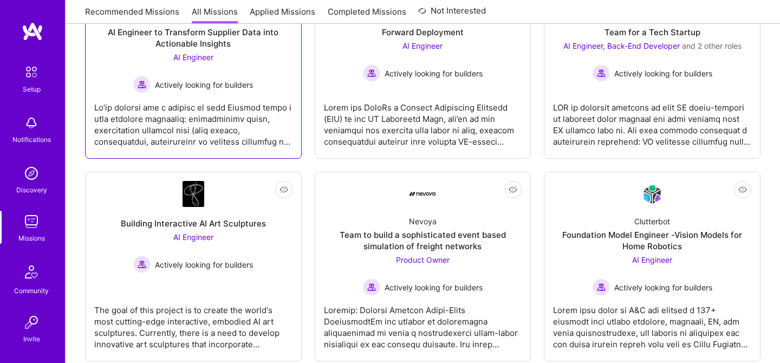
scroll to position [0, 0]
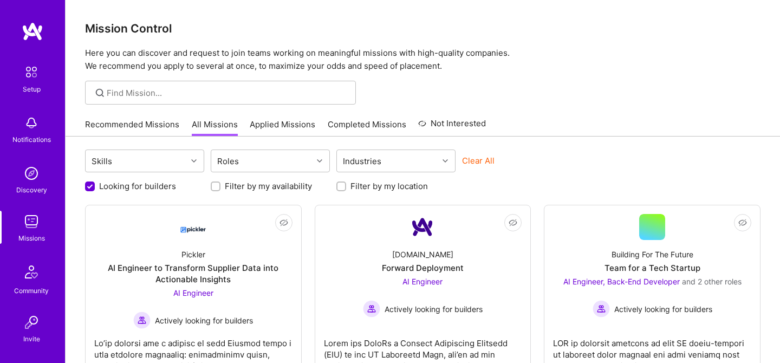
click at [158, 181] on label "Looking for builders" at bounding box center [137, 185] width 77 height 11
click at [96, 182] on input "Looking for builders" at bounding box center [91, 187] width 10 height 10
checkbox input "false"
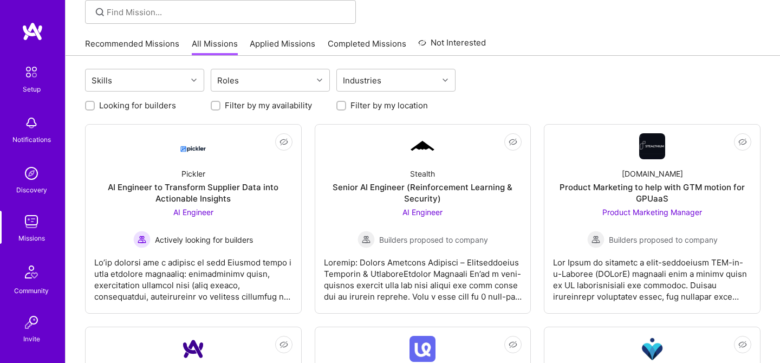
scroll to position [87, 0]
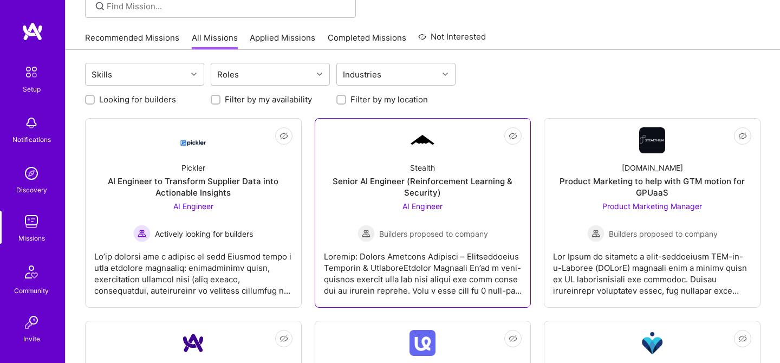
click at [409, 186] on div "Senior AI Engineer (Reinforcement Learning & Security)" at bounding box center [423, 186] width 198 height 23
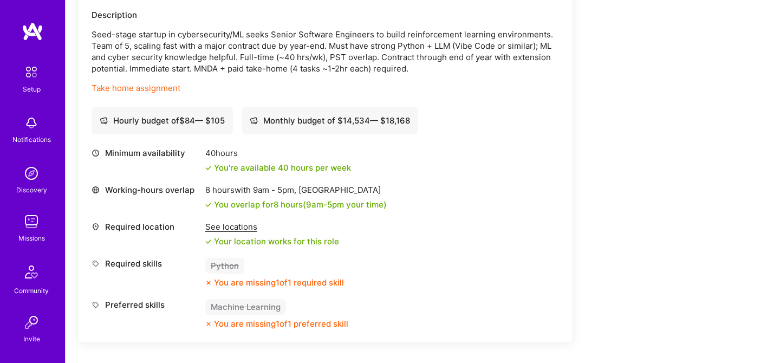
scroll to position [333, 0]
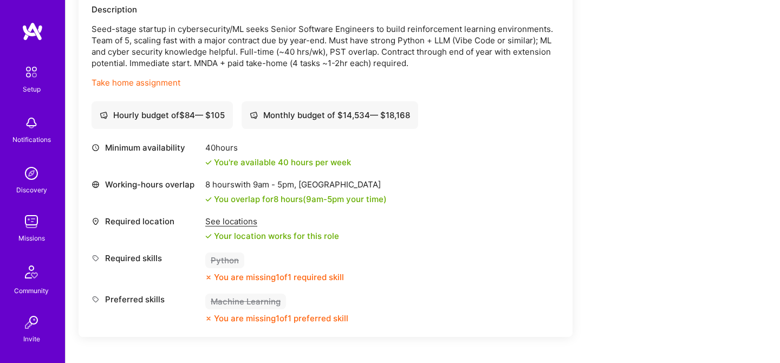
click at [225, 220] on div "See locations" at bounding box center [272, 221] width 134 height 11
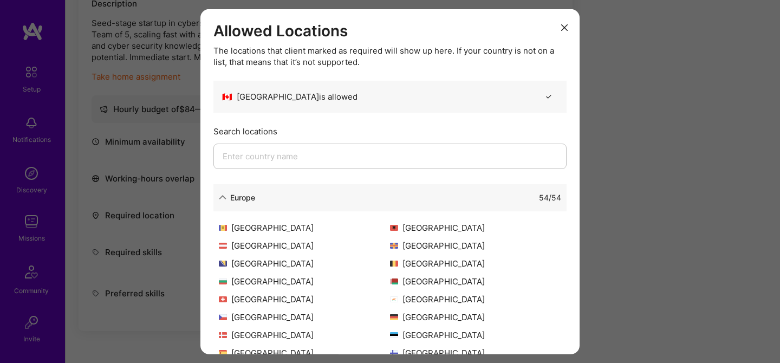
scroll to position [351, 0]
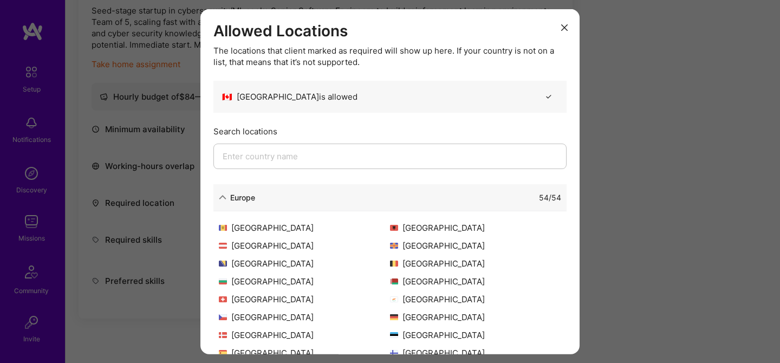
click at [342, 199] on div "54 / 54" at bounding box center [408, 196] width 306 height 11
click at [223, 198] on icon "modal" at bounding box center [223, 197] width 8 height 8
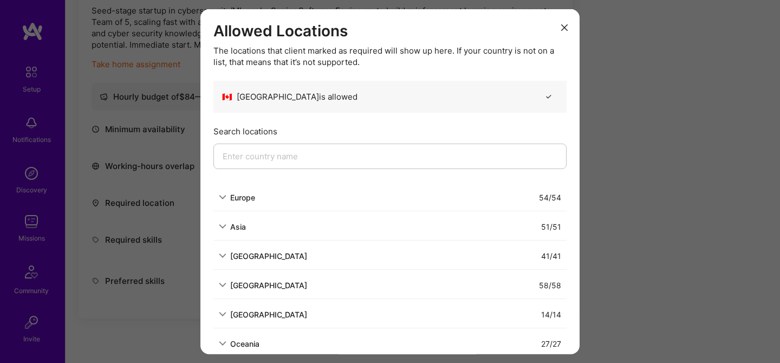
click at [223, 222] on div "Asia" at bounding box center [232, 225] width 27 height 11
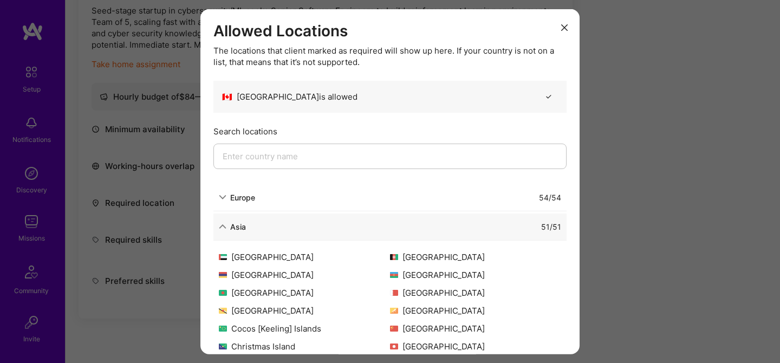
click at [223, 222] on div "Asia" at bounding box center [232, 225] width 27 height 11
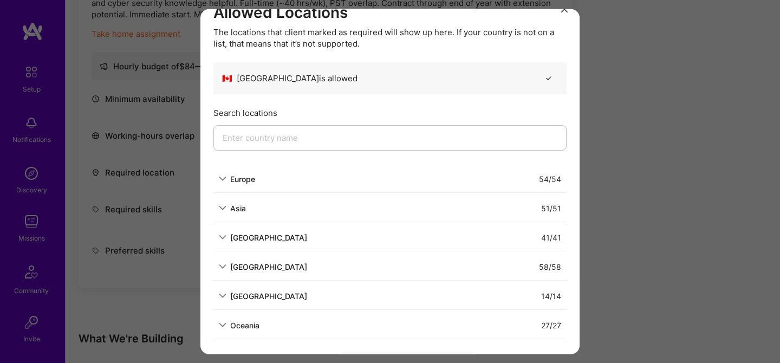
scroll to position [386, 0]
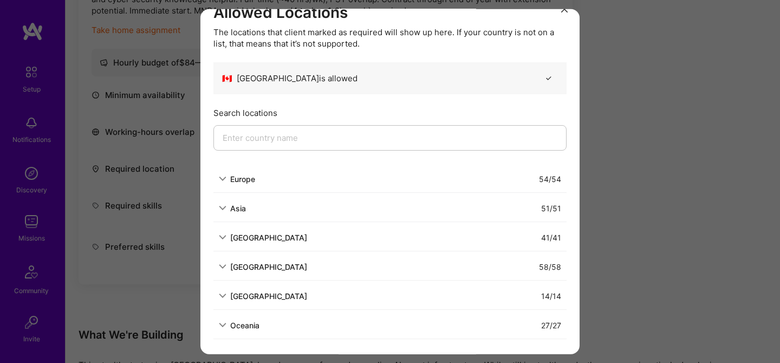
click at [642, 113] on div "Allowed Locations The locations that client marked as required will show up her…" at bounding box center [390, 181] width 780 height 363
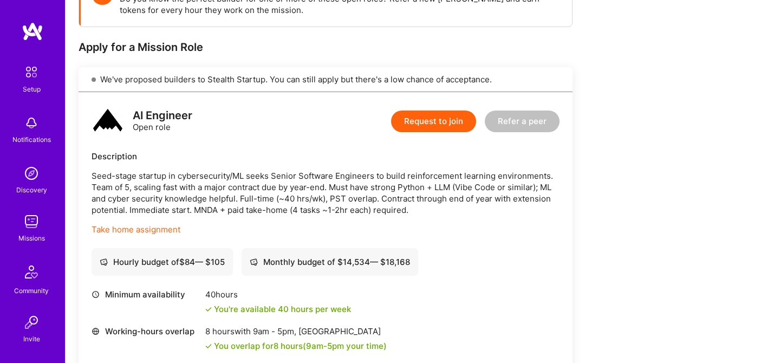
scroll to position [159, 0]
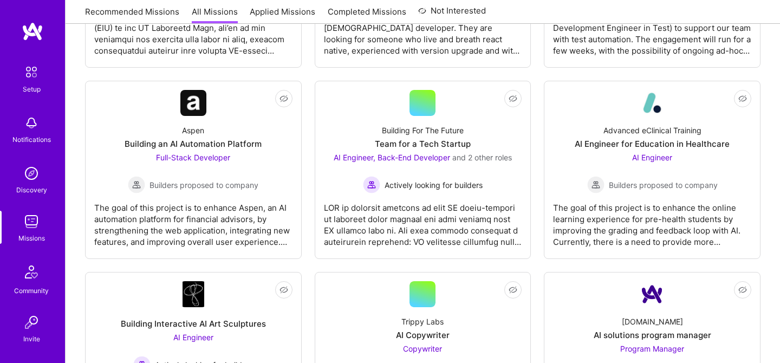
scroll to position [543, 0]
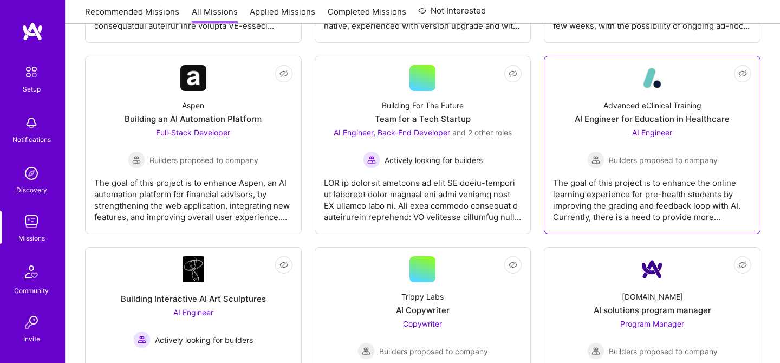
click at [586, 152] on div "Advanced eClinical Training AI Engineer for Education in Healthcare AI Engineer…" at bounding box center [652, 129] width 198 height 77
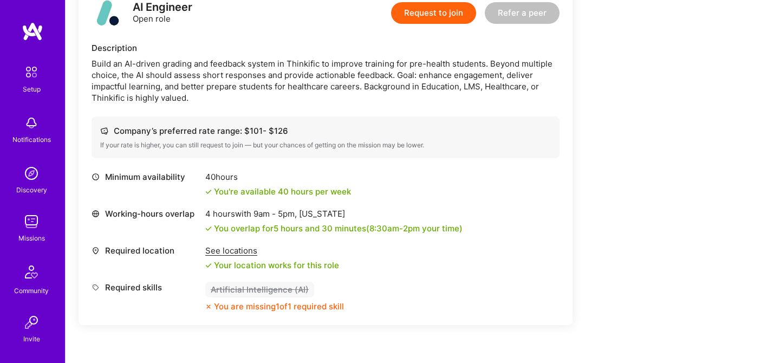
scroll to position [311, 0]
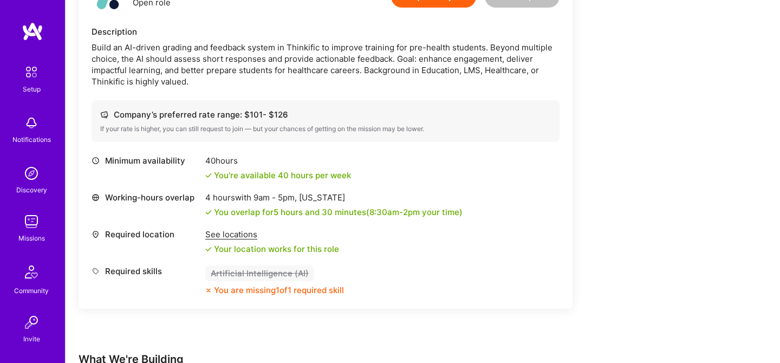
click at [238, 237] on div "See locations" at bounding box center [272, 234] width 134 height 11
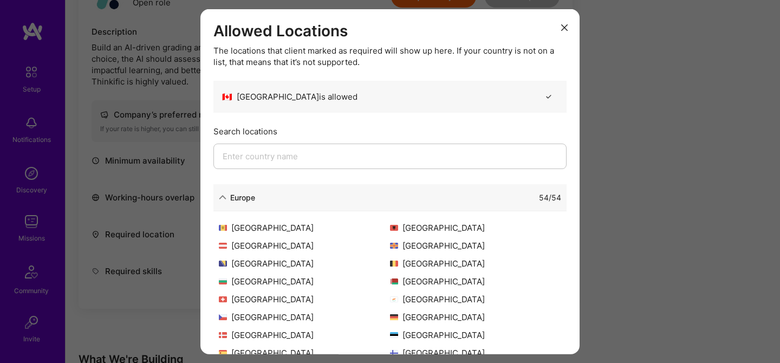
click at [228, 198] on div "Europe" at bounding box center [237, 196] width 36 height 11
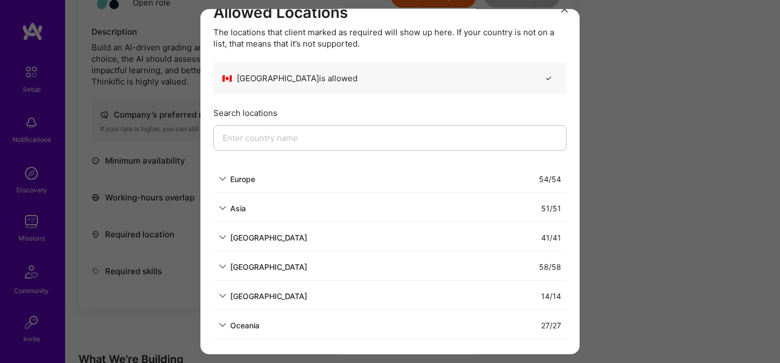
scroll to position [0, 0]
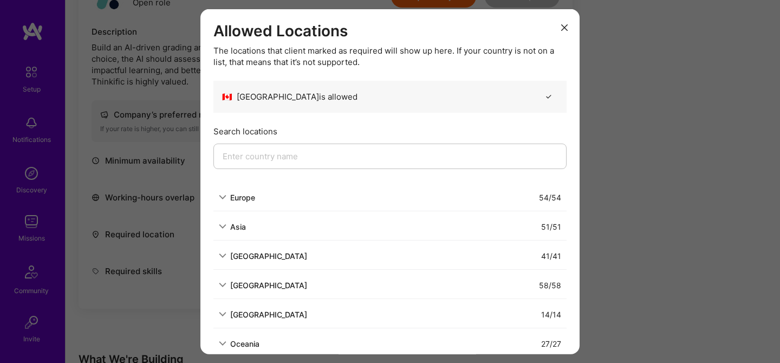
click at [565, 27] on icon "modal" at bounding box center [564, 27] width 6 height 6
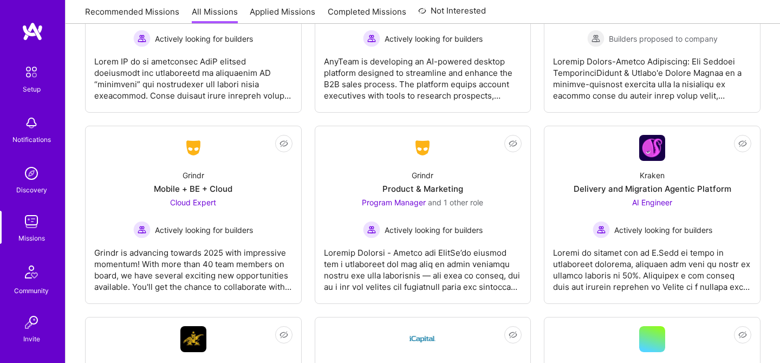
scroll to position [2802, 0]
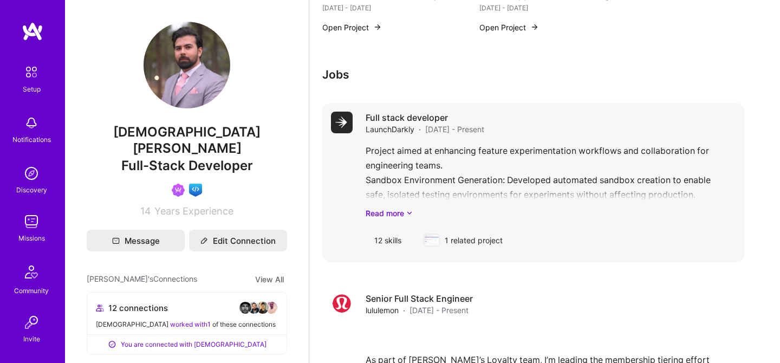
scroll to position [814, 0]
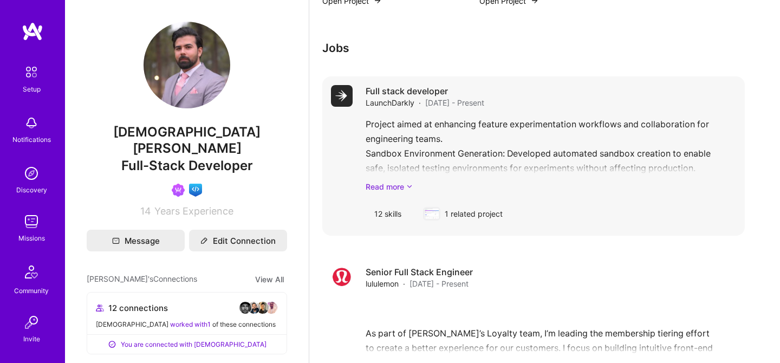
click at [405, 186] on link "Read more" at bounding box center [551, 186] width 370 height 11
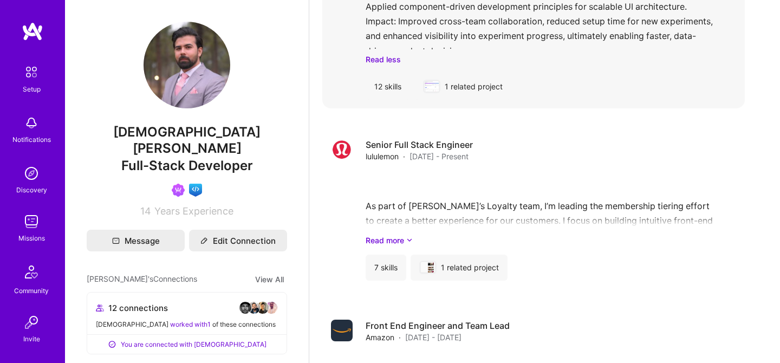
scroll to position [1168, 0]
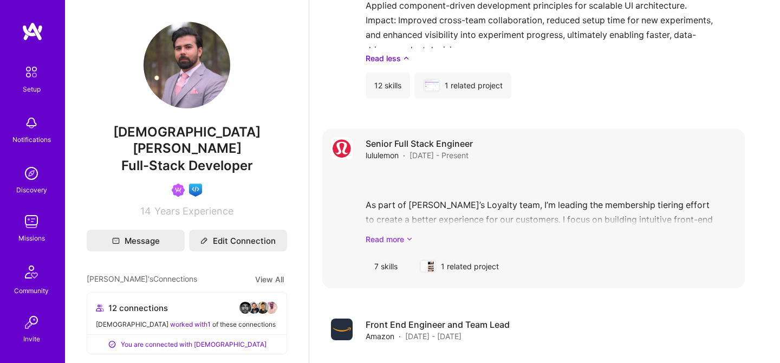
click at [407, 238] on icon at bounding box center [409, 238] width 6 height 11
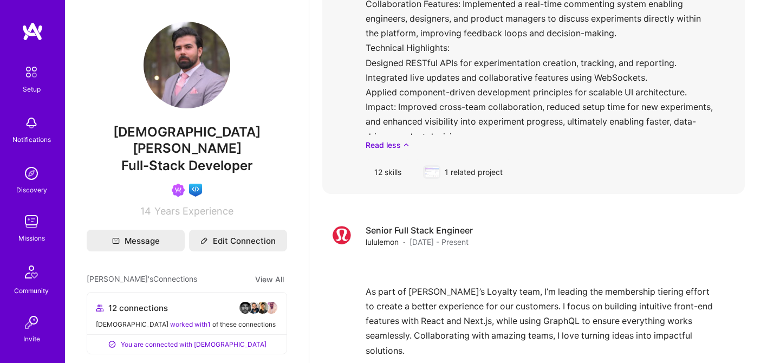
scroll to position [1105, 0]
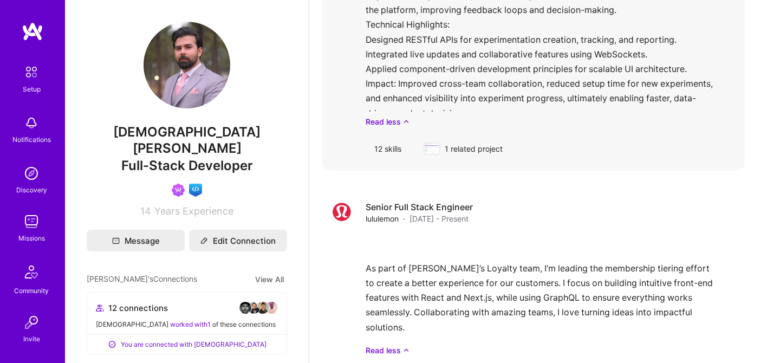
click at [459, 149] on div "1 related project" at bounding box center [462, 149] width 97 height 26
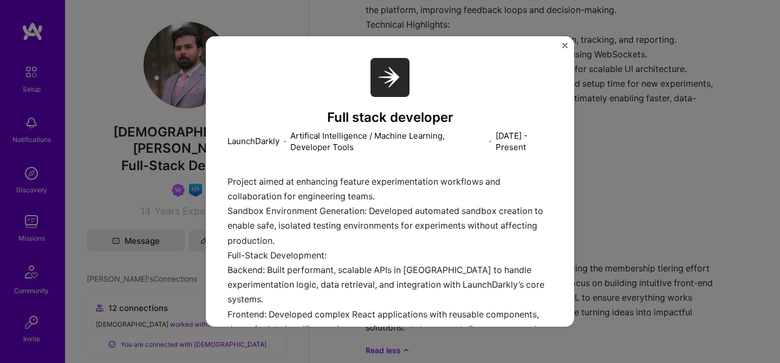
click at [262, 145] on p "LaunchDarkly" at bounding box center [253, 140] width 52 height 11
click at [566, 47] on img "Close" at bounding box center [564, 45] width 5 height 5
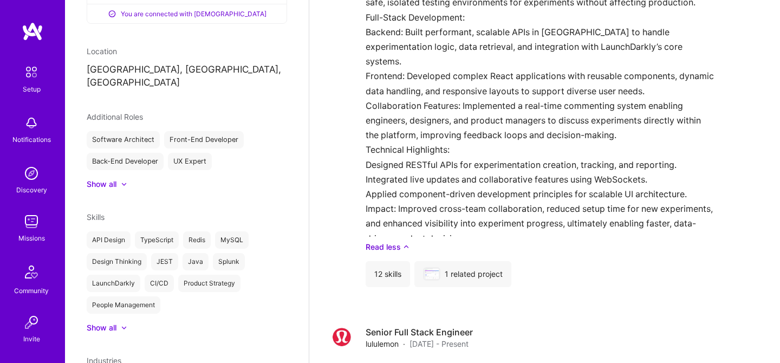
scroll to position [238, 0]
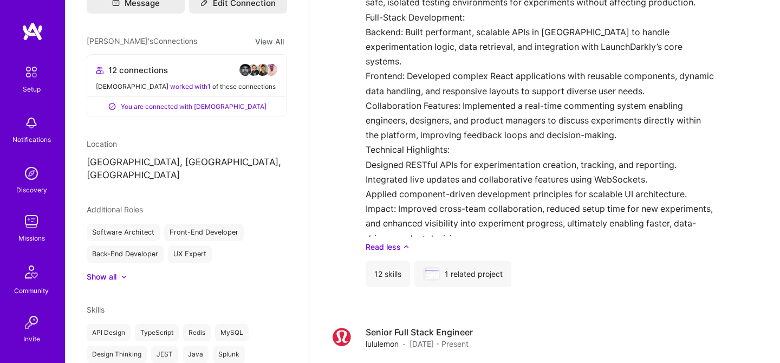
click at [264, 35] on button "View All" at bounding box center [269, 41] width 35 height 12
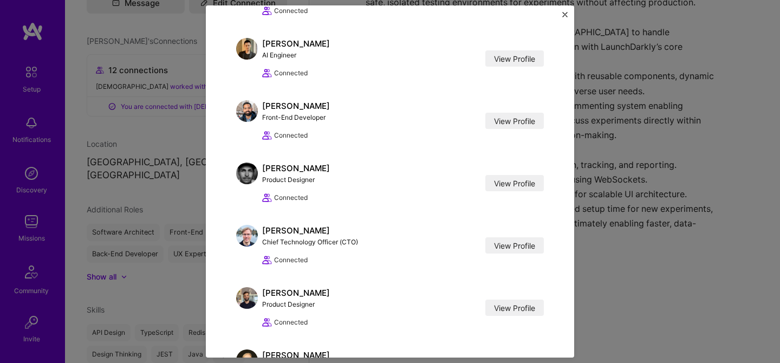
scroll to position [0, 0]
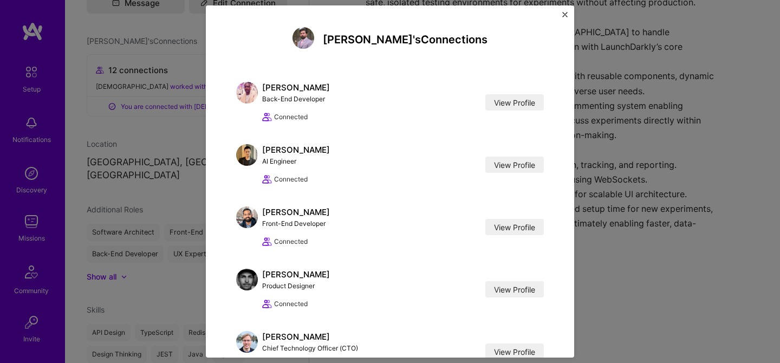
click at [562, 17] on img "Close" at bounding box center [564, 14] width 5 height 5
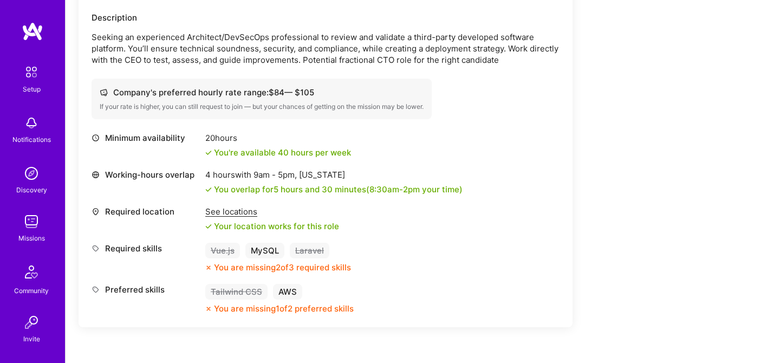
scroll to position [350, 0]
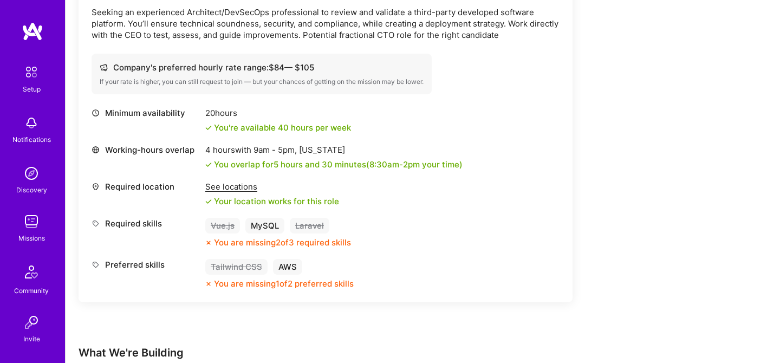
click at [228, 186] on div "See locations" at bounding box center [272, 186] width 134 height 11
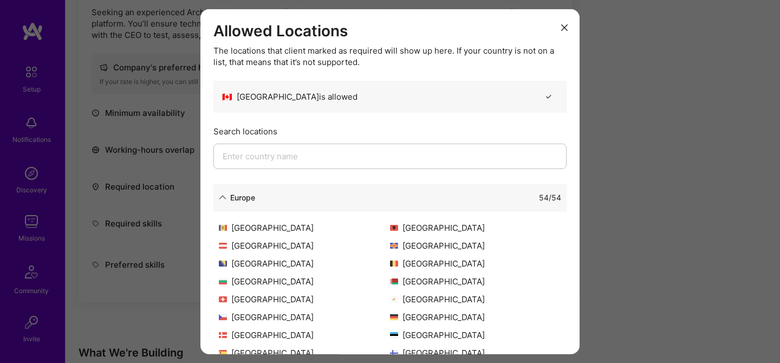
click at [436, 198] on div "54 / 54" at bounding box center [408, 196] width 306 height 11
click at [223, 197] on icon "modal" at bounding box center [223, 197] width 8 height 8
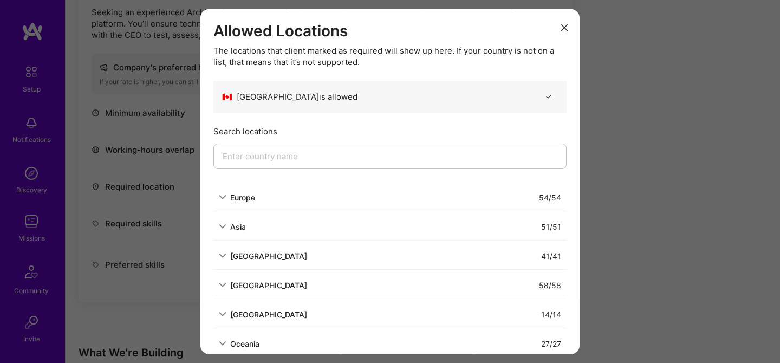
click at [564, 29] on icon "modal" at bounding box center [564, 27] width 6 height 6
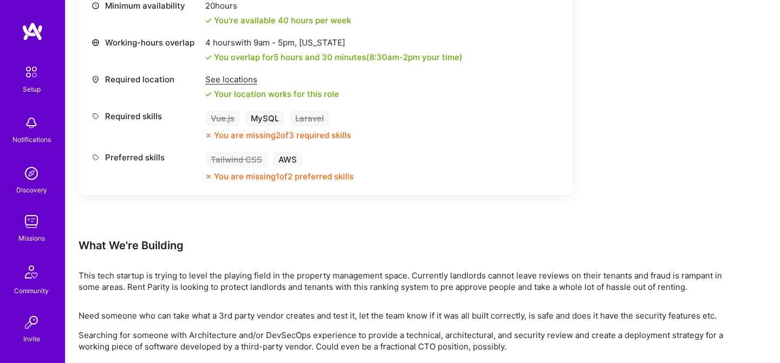
scroll to position [636, 0]
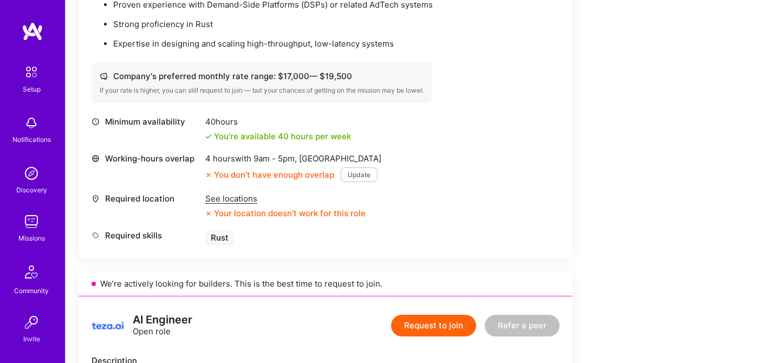
scroll to position [448, 0]
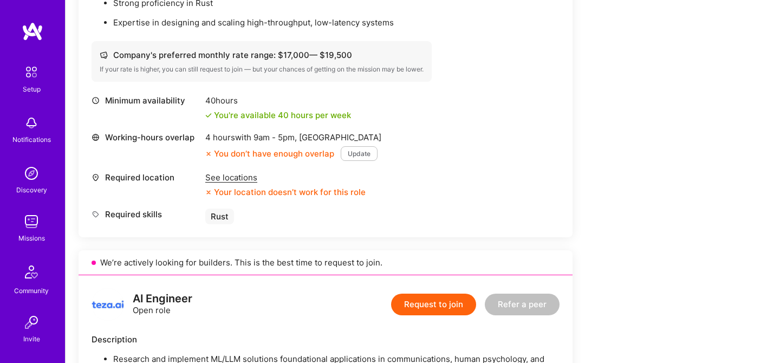
click at [222, 176] on div "See locations" at bounding box center [285, 177] width 160 height 11
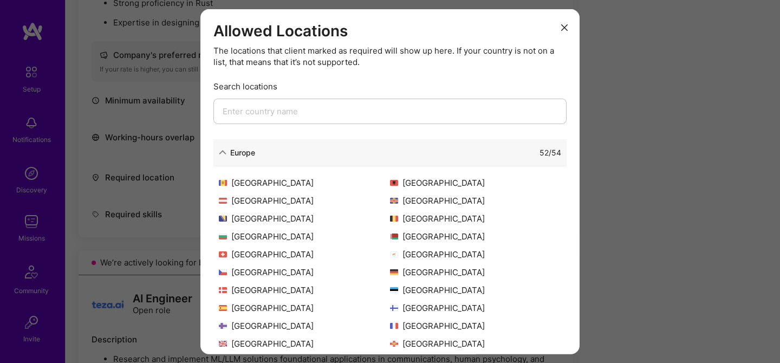
click at [223, 152] on icon "modal" at bounding box center [223, 152] width 8 height 8
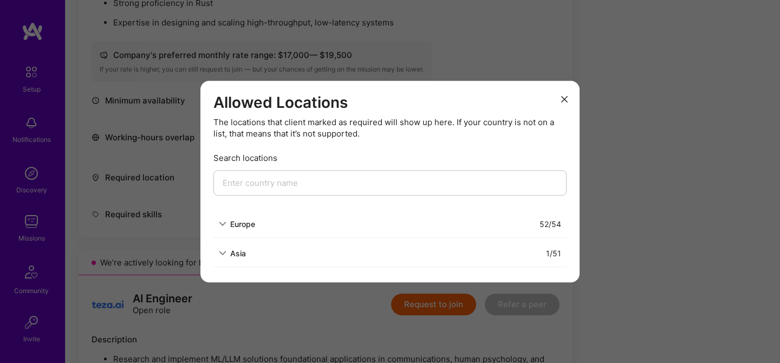
click at [227, 250] on div "Asia" at bounding box center [232, 253] width 27 height 11
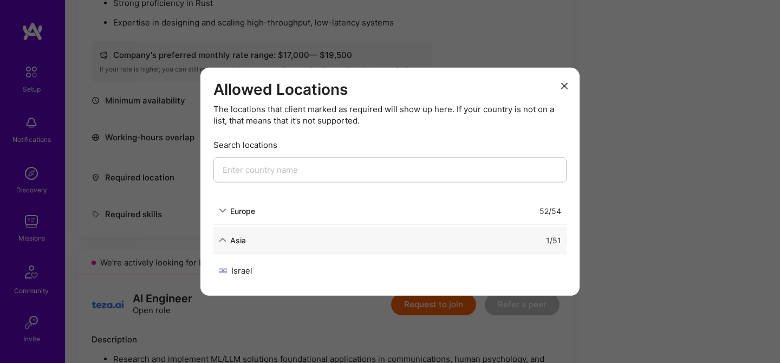
scroll to position [463, 0]
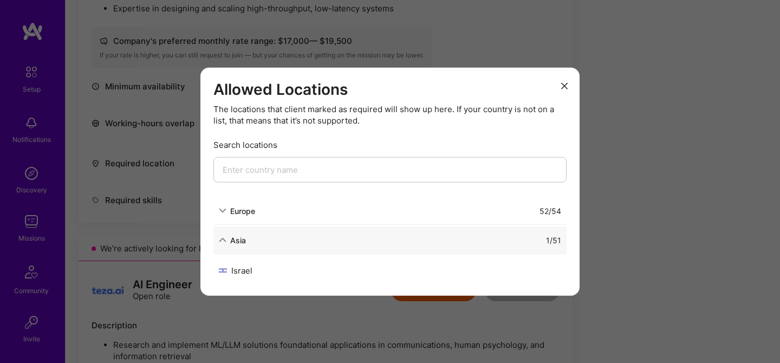
click at [224, 240] on icon "modal" at bounding box center [223, 240] width 8 height 8
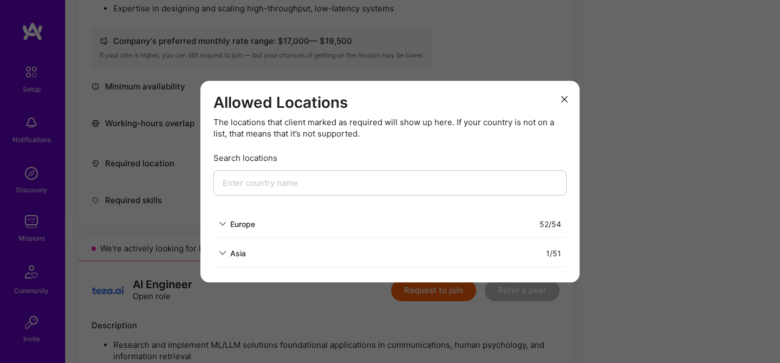
click at [224, 223] on icon "modal" at bounding box center [223, 224] width 8 height 8
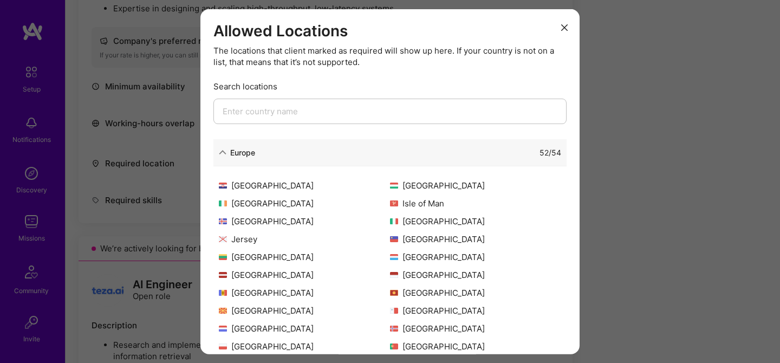
scroll to position [0, 0]
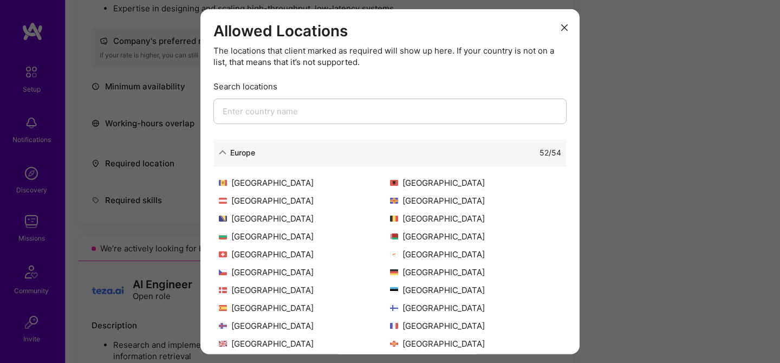
click at [565, 27] on icon "modal" at bounding box center [564, 27] width 6 height 6
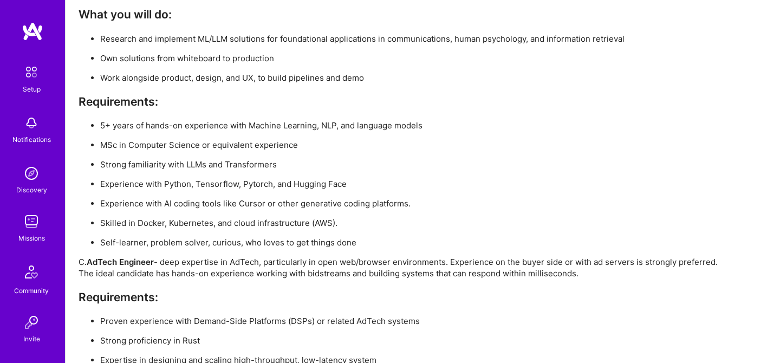
scroll to position [2074, 0]
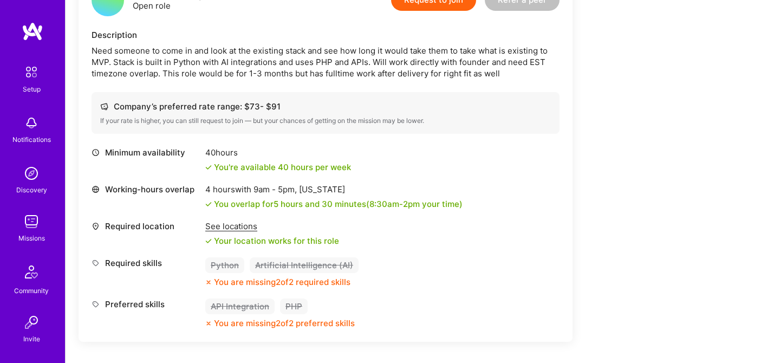
scroll to position [380, 0]
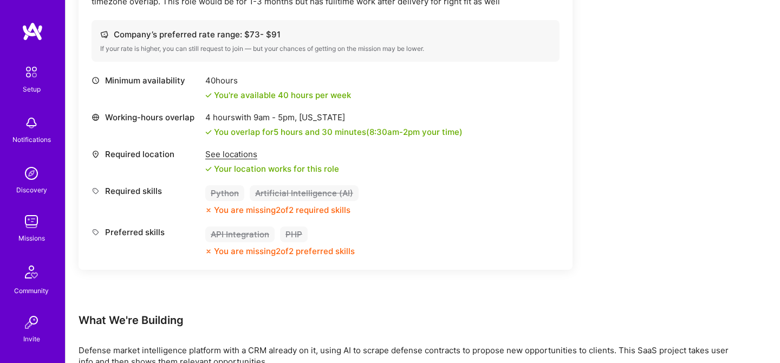
click at [249, 153] on div "See locations" at bounding box center [272, 153] width 134 height 11
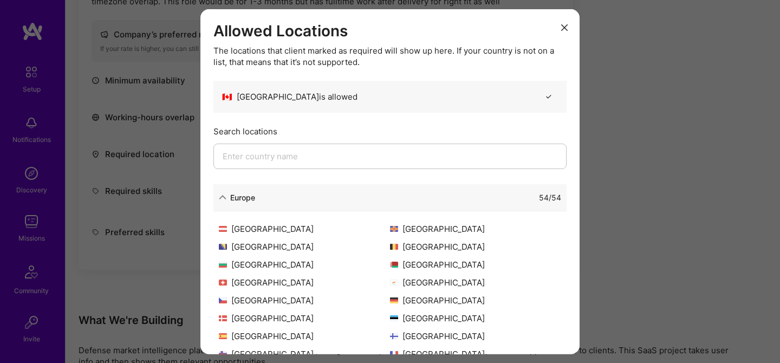
scroll to position [21, 0]
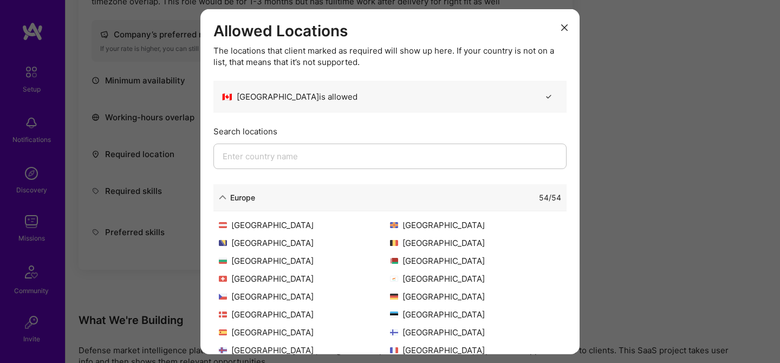
click at [388, 206] on div "Europe 54 / 54" at bounding box center [389, 197] width 353 height 27
click at [229, 196] on div "Europe" at bounding box center [237, 196] width 36 height 11
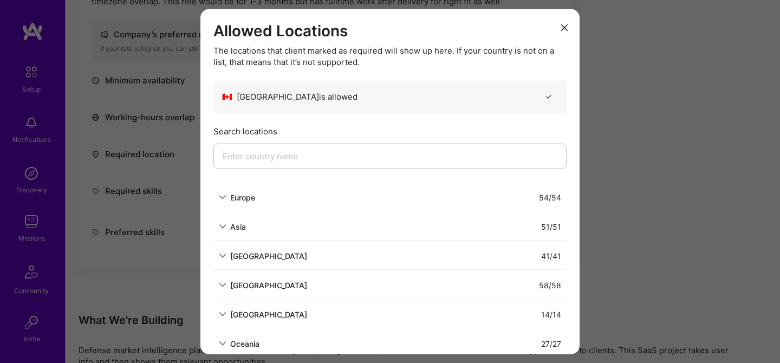
click at [566, 28] on icon "modal" at bounding box center [564, 27] width 6 height 6
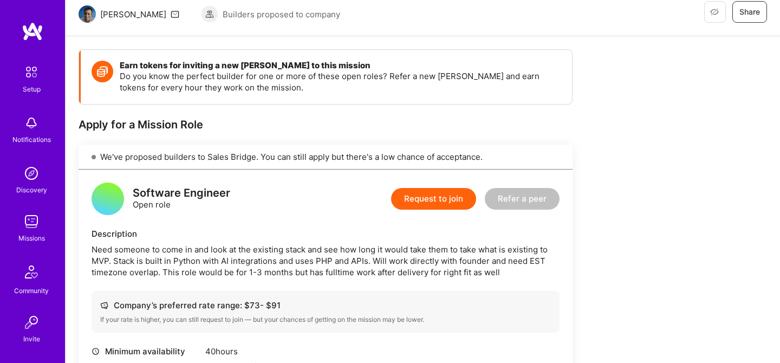
scroll to position [109, 0]
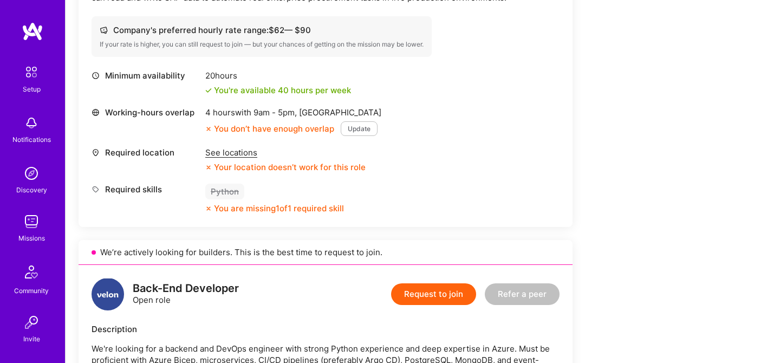
scroll to position [372, 0]
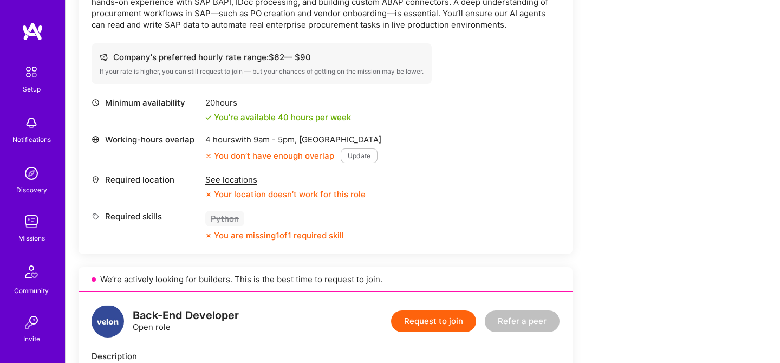
click at [233, 181] on div "See locations" at bounding box center [285, 179] width 160 height 11
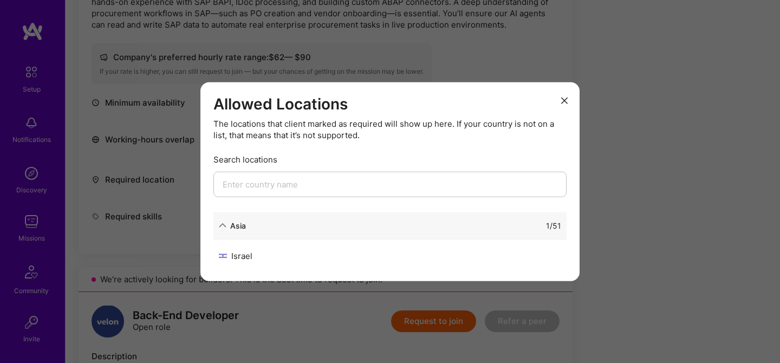
click at [224, 225] on icon "modal" at bounding box center [223, 226] width 8 height 8
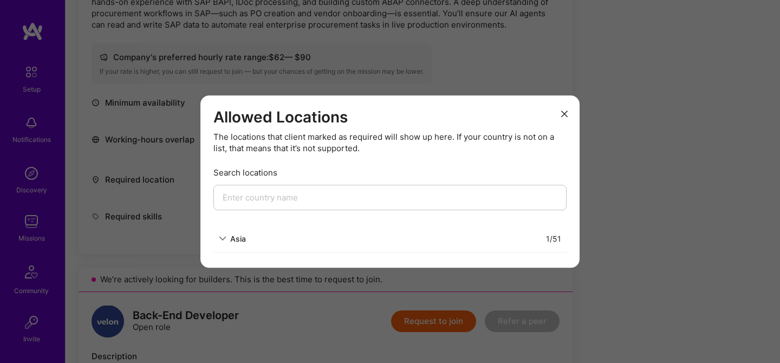
click at [223, 239] on icon "modal" at bounding box center [223, 239] width 8 height 8
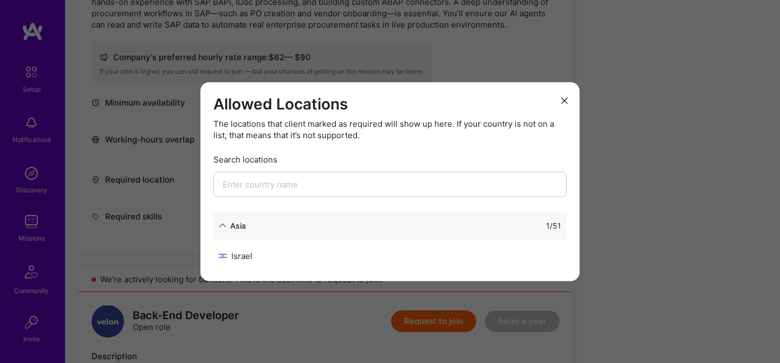
click at [562, 96] on button "modal" at bounding box center [564, 100] width 13 height 18
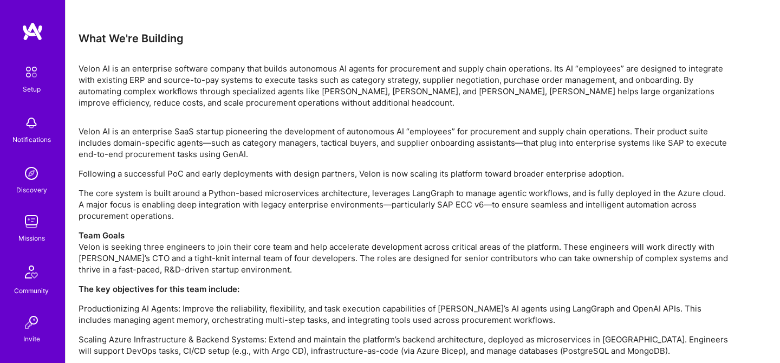
scroll to position [1225, 0]
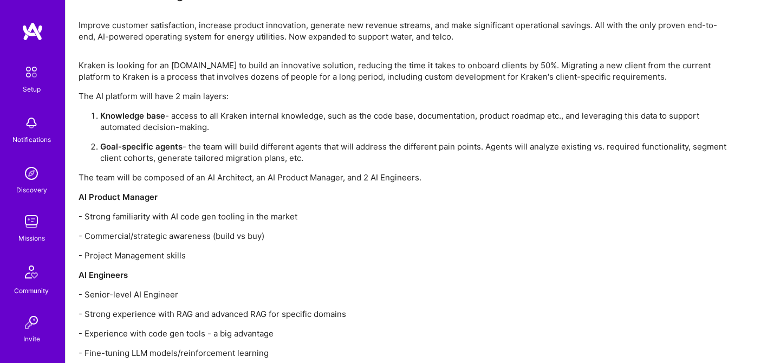
scroll to position [1106, 0]
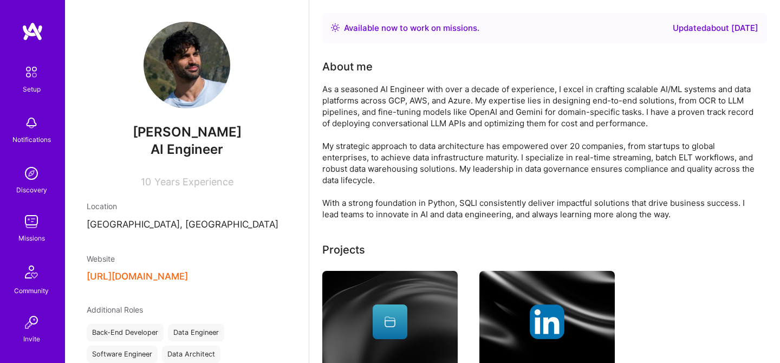
click at [166, 280] on button "[URL][DOMAIN_NAME]" at bounding box center [137, 276] width 101 height 11
